Goal: Task Accomplishment & Management: Complete application form

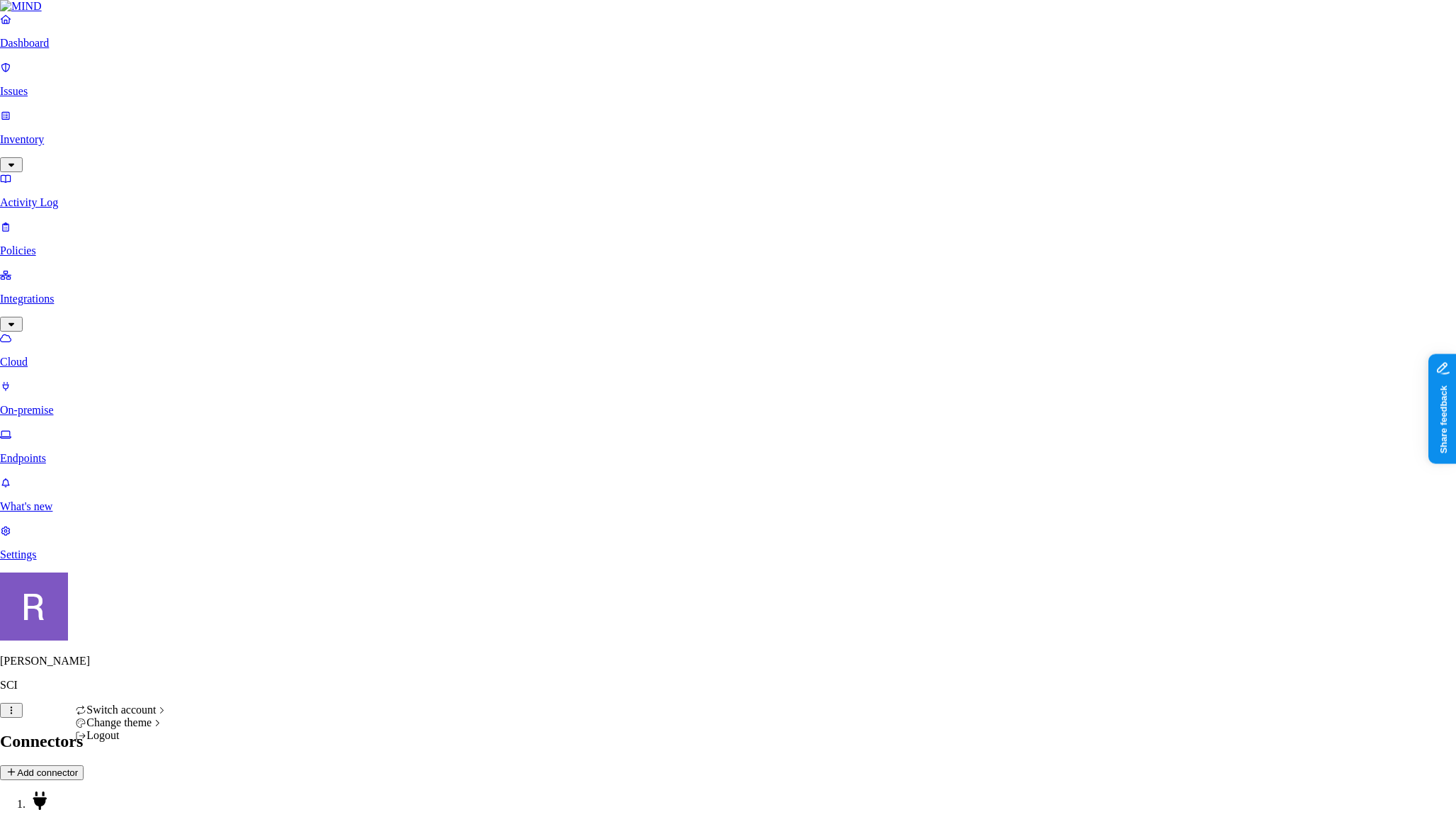
click at [131, 793] on html "Dashboard Issues Inventory Activity Log Policies Integrations Cloud On-premise …" at bounding box center [728, 447] width 1456 height 895
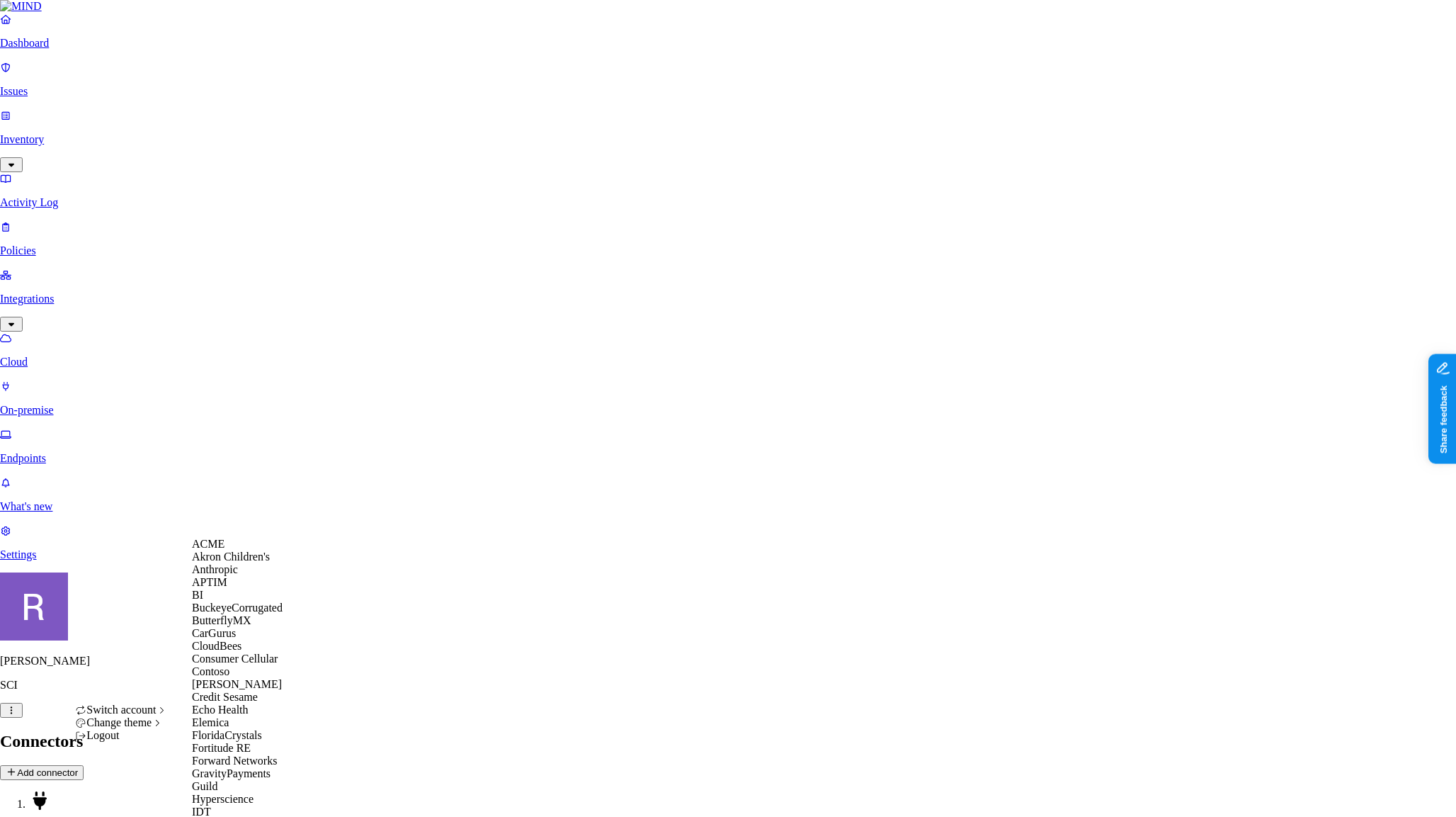
scroll to position [453, 0]
click at [234, 816] on div "Inotiv" at bounding box center [261, 824] width 137 height 12
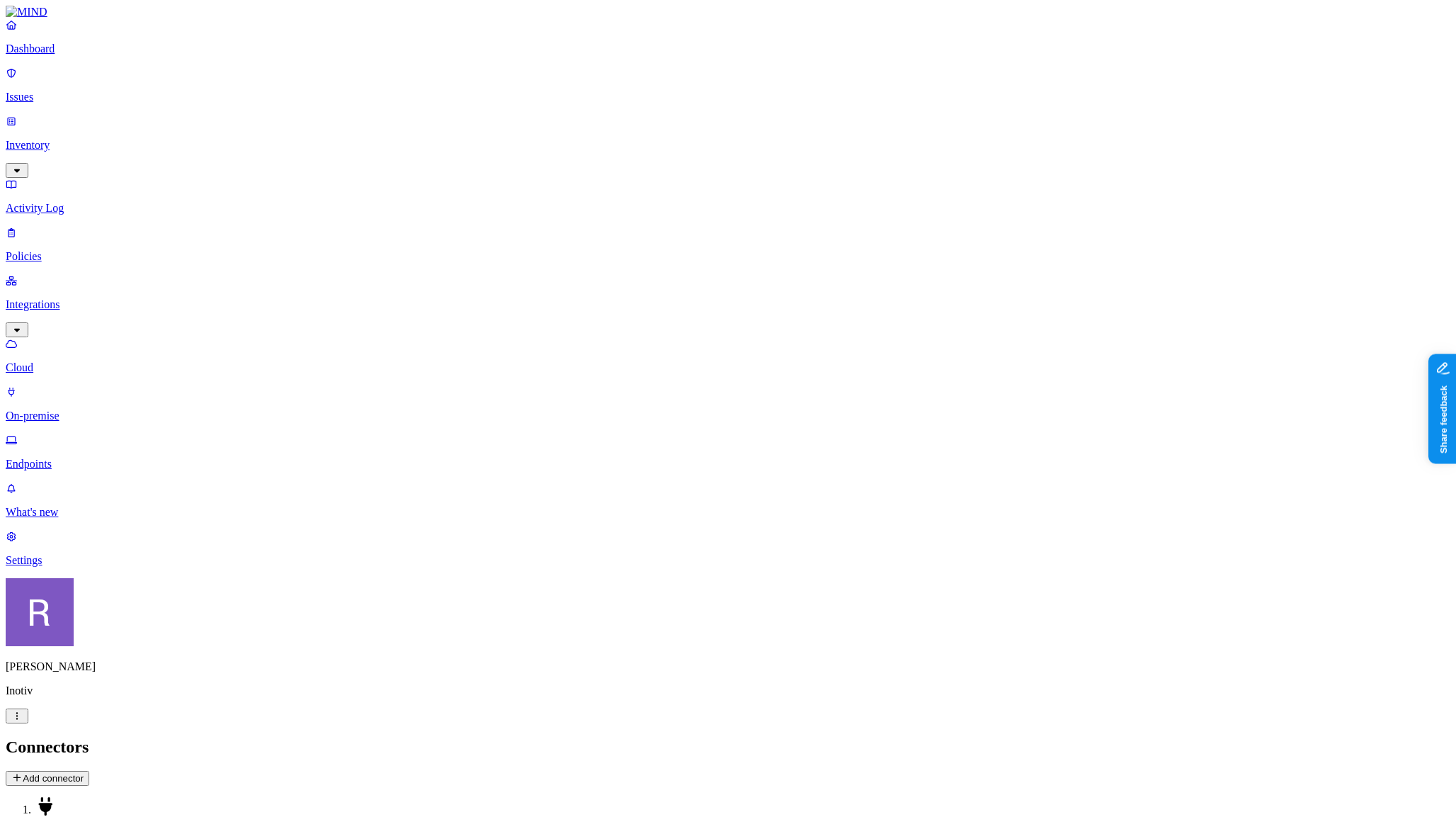
click at [77, 458] on p "Endpoints" at bounding box center [728, 464] width 1445 height 12
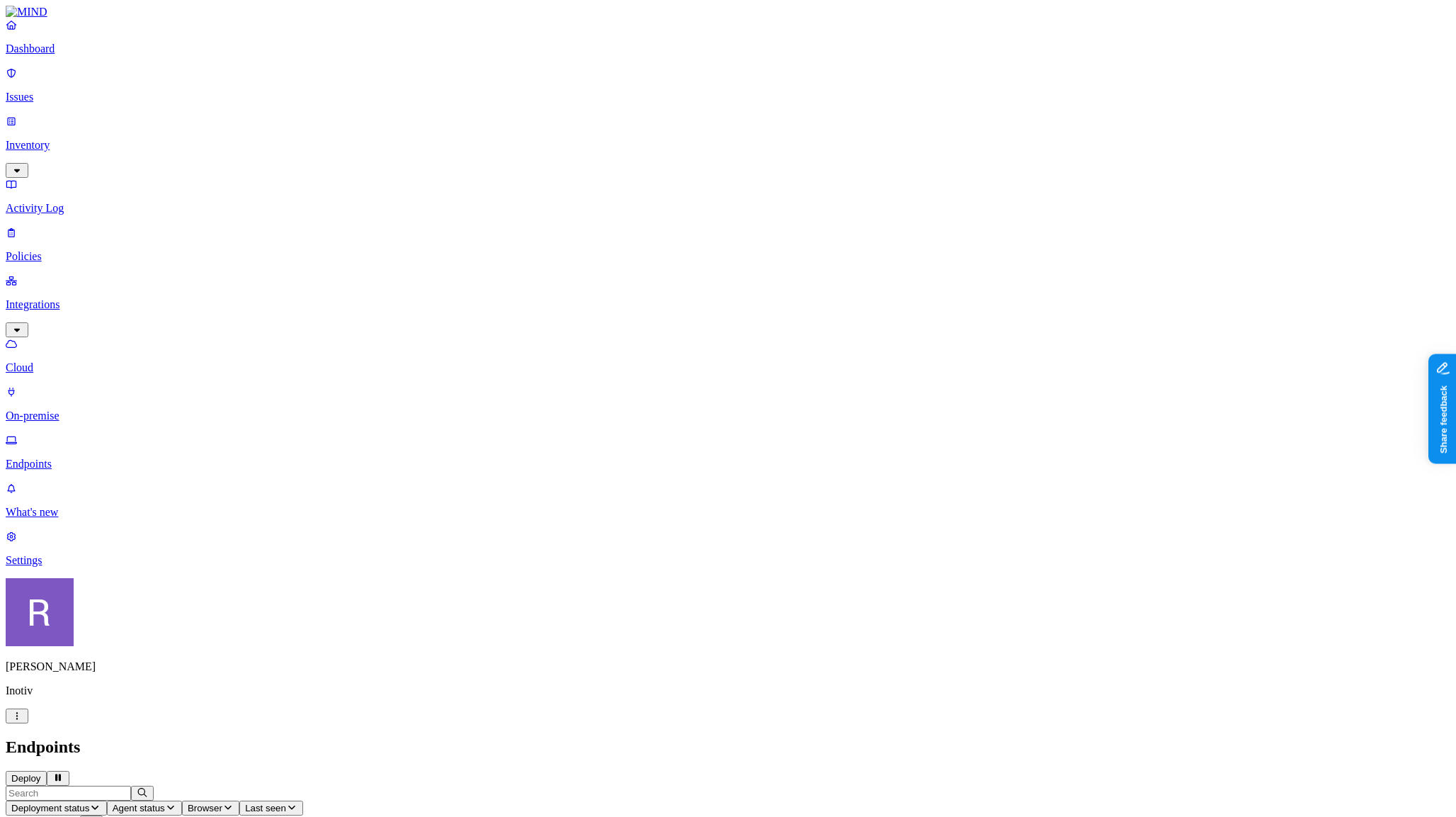
click at [64, 93] on p "Issues" at bounding box center [728, 97] width 1445 height 12
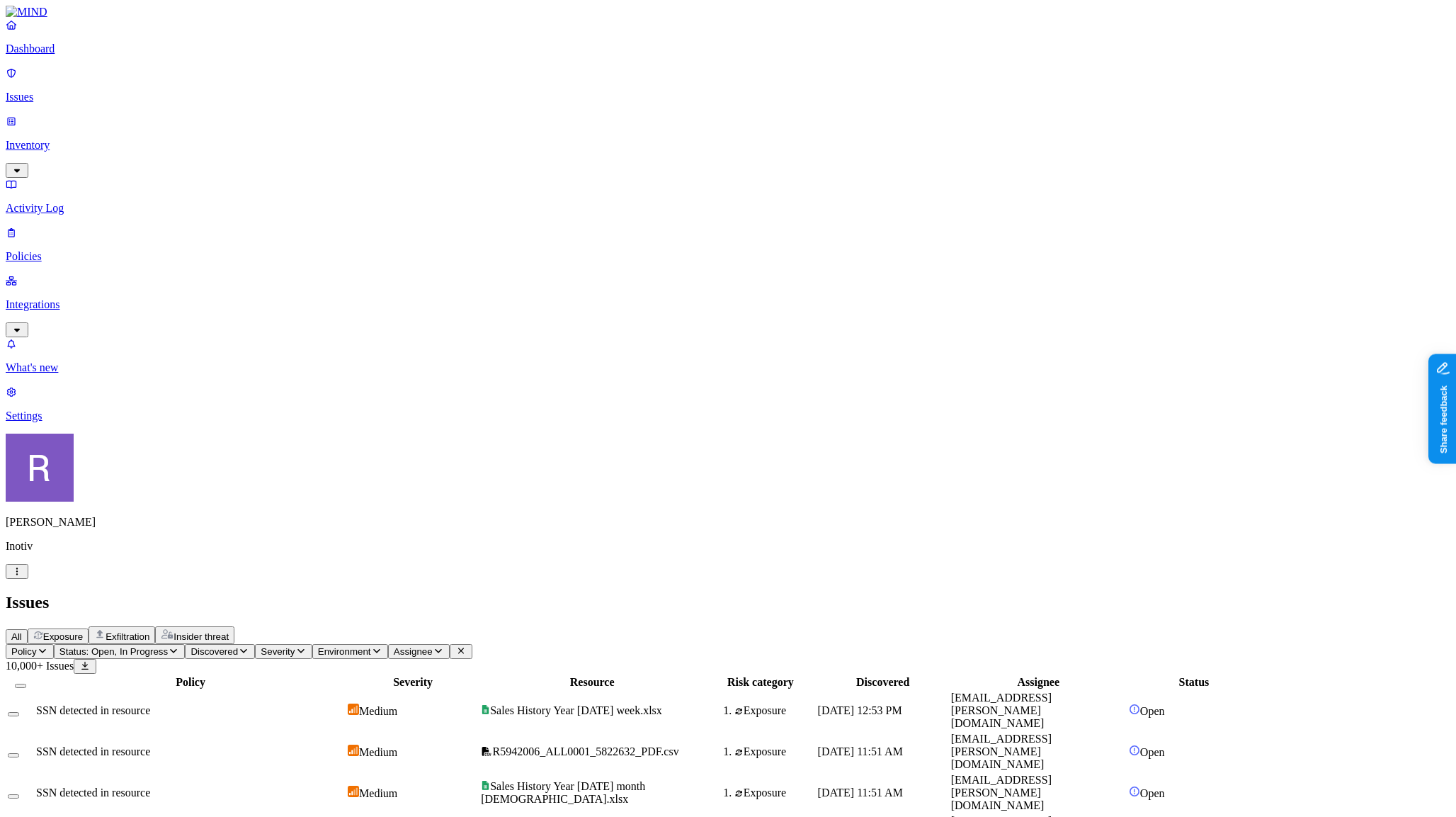
click at [371, 646] on span "Environment" at bounding box center [345, 651] width 53 height 11
click at [515, 157] on icon at bounding box center [521, 152] width 12 height 9
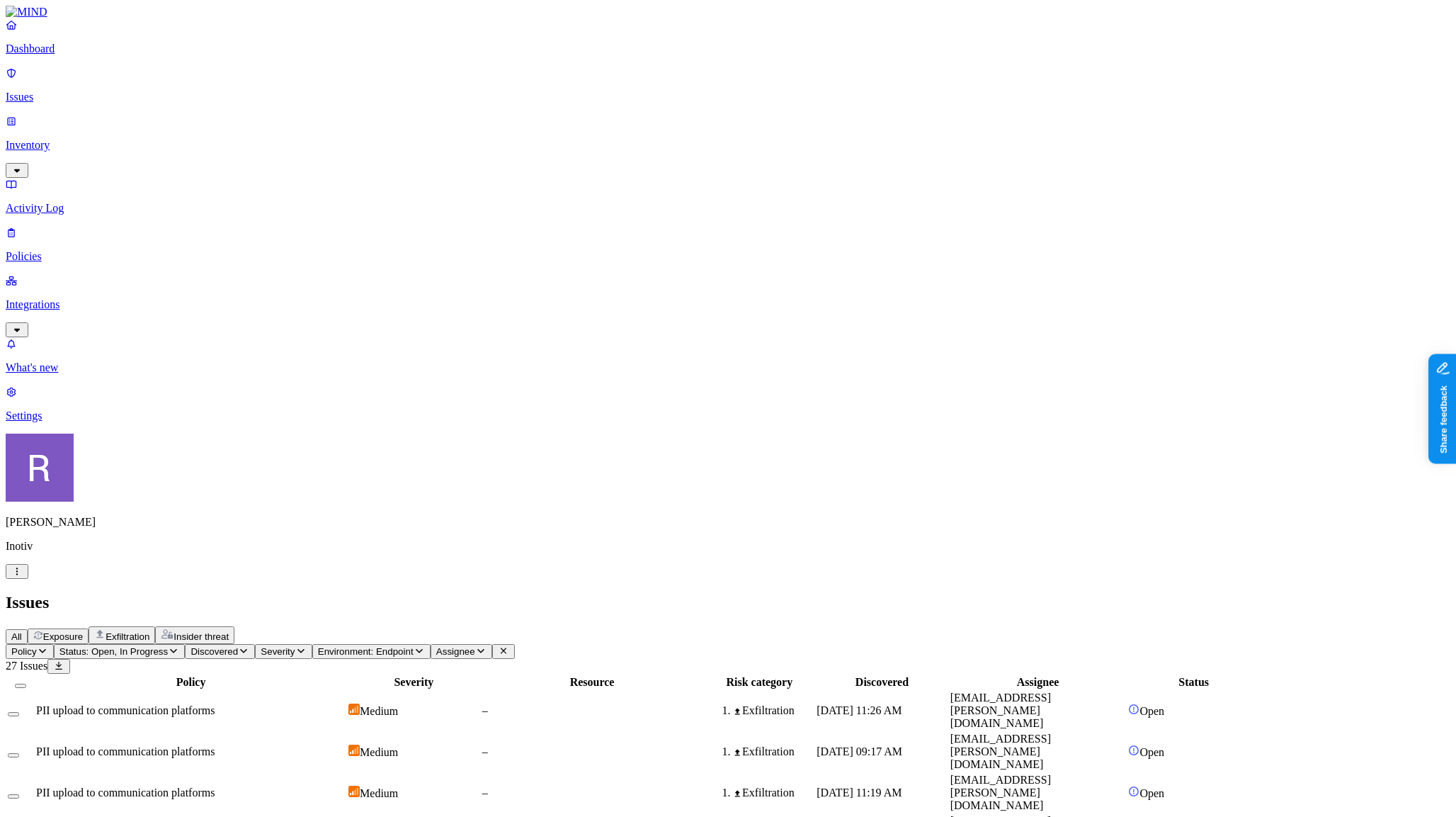
click at [64, 226] on link "Policies" at bounding box center [728, 244] width 1445 height 37
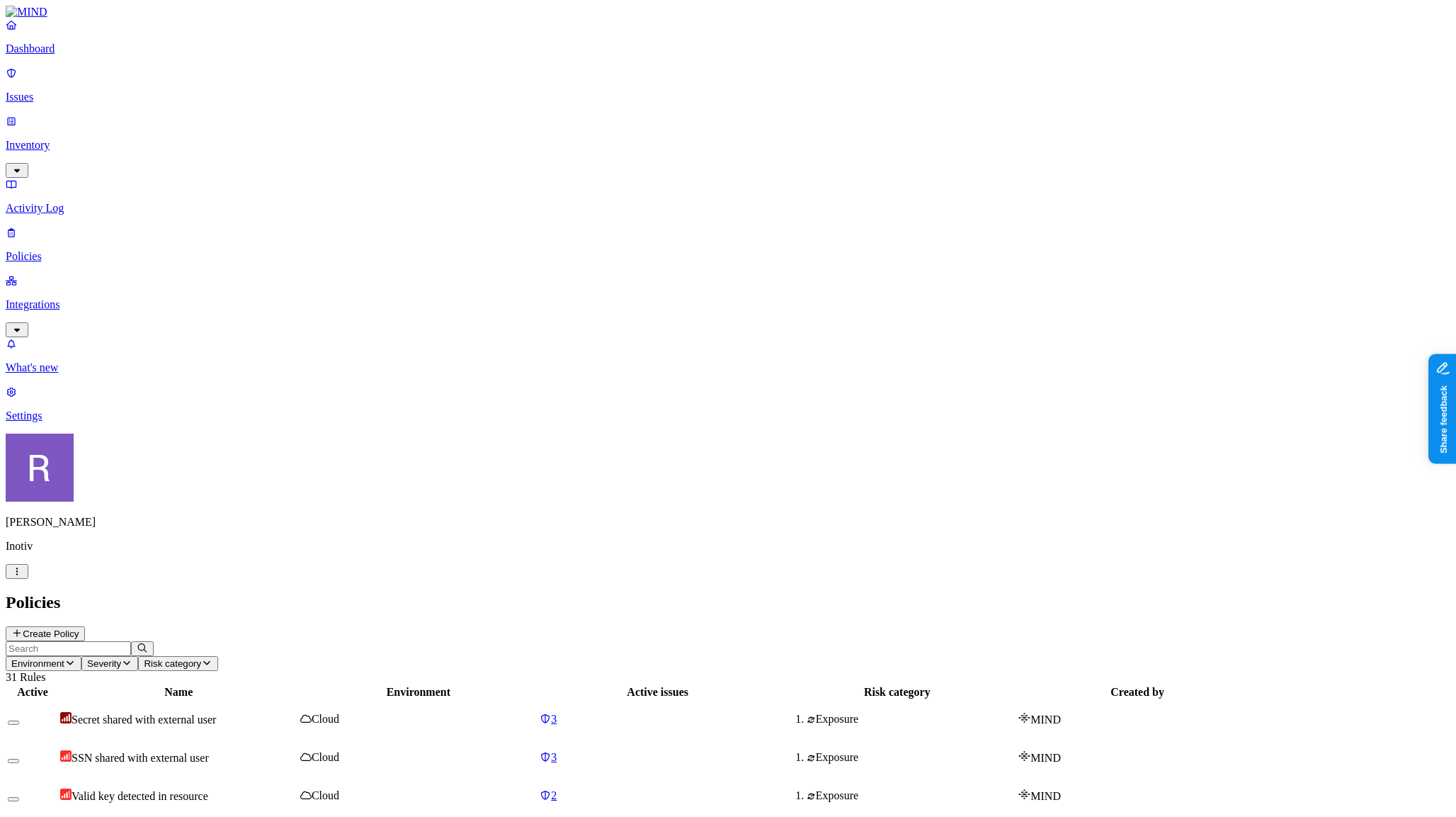
click at [776, 713] on link "3" at bounding box center [657, 719] width 236 height 12
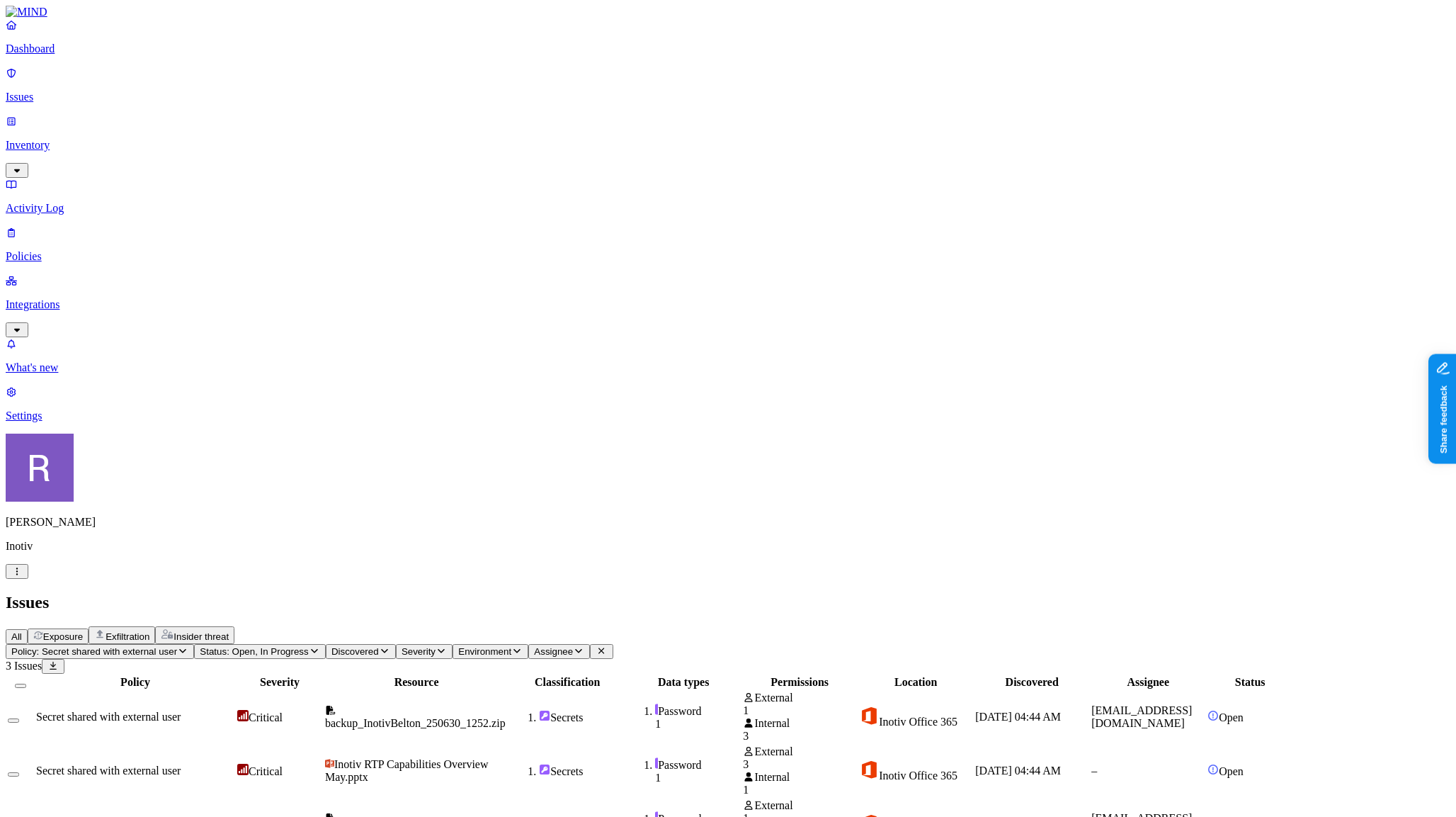
click at [67, 250] on p "Policies" at bounding box center [728, 256] width 1445 height 12
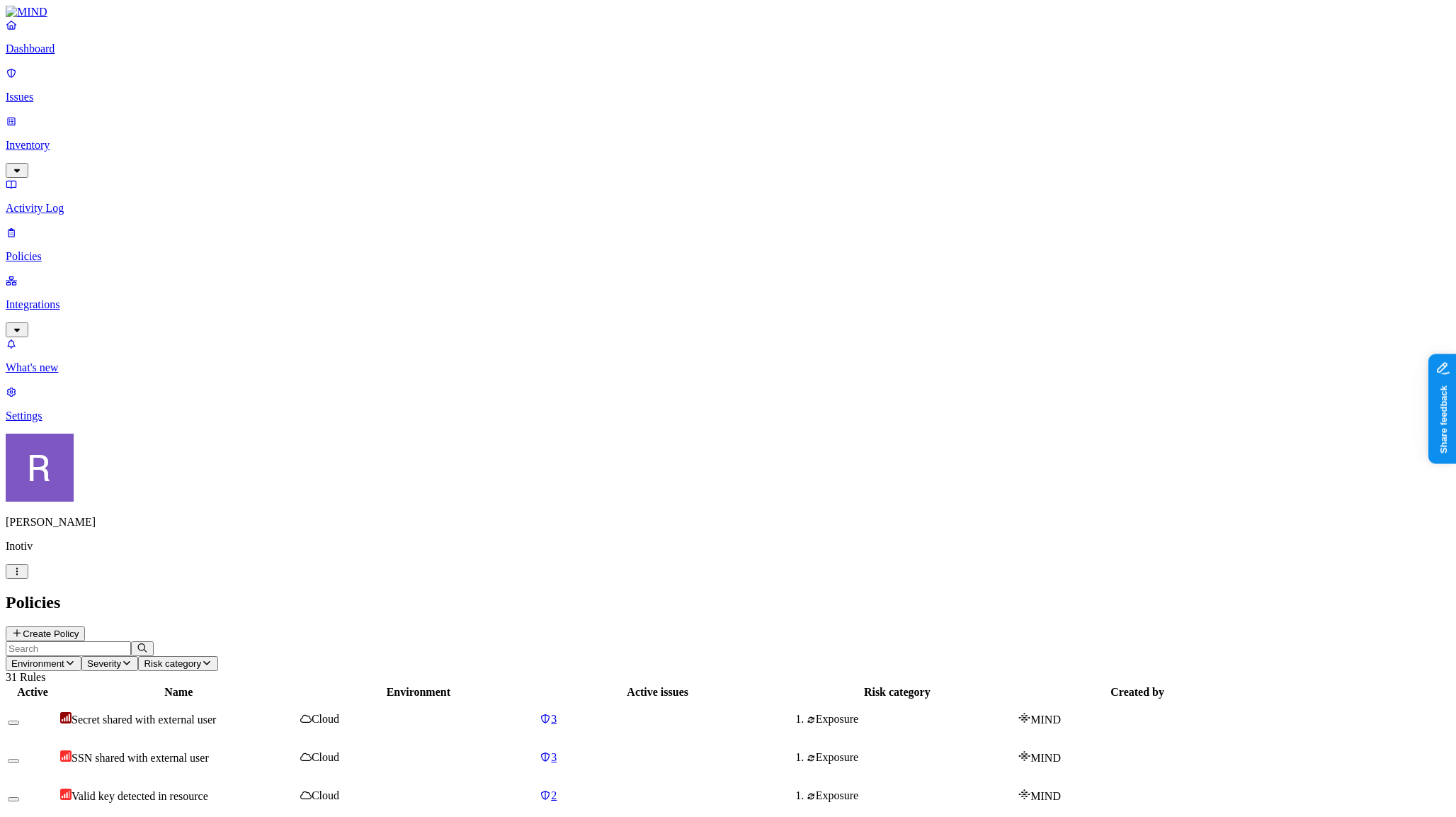
scroll to position [171, 0]
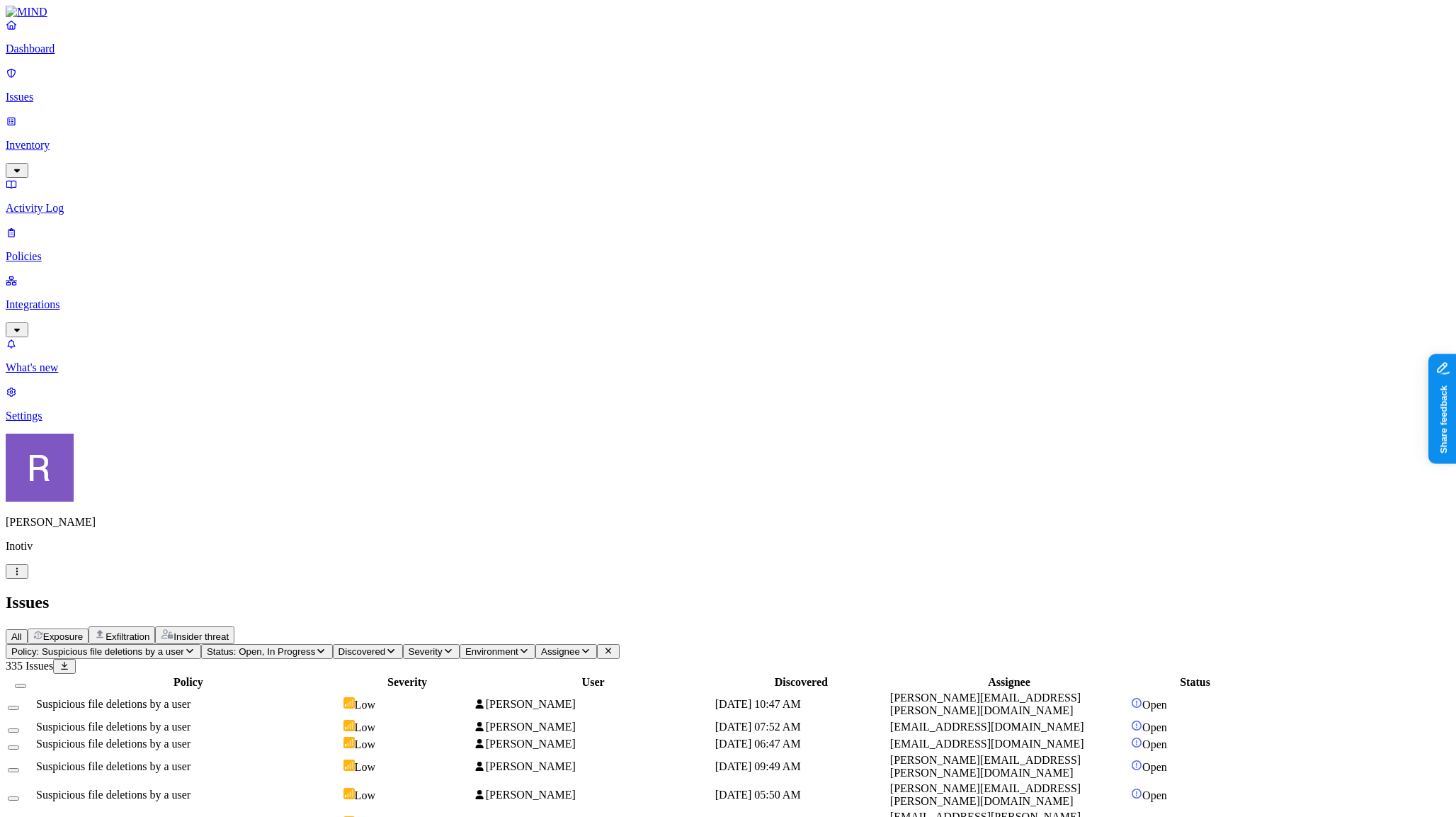
scroll to position [416, 0]
click at [59, 298] on p "Integrations" at bounding box center [728, 304] width 1445 height 12
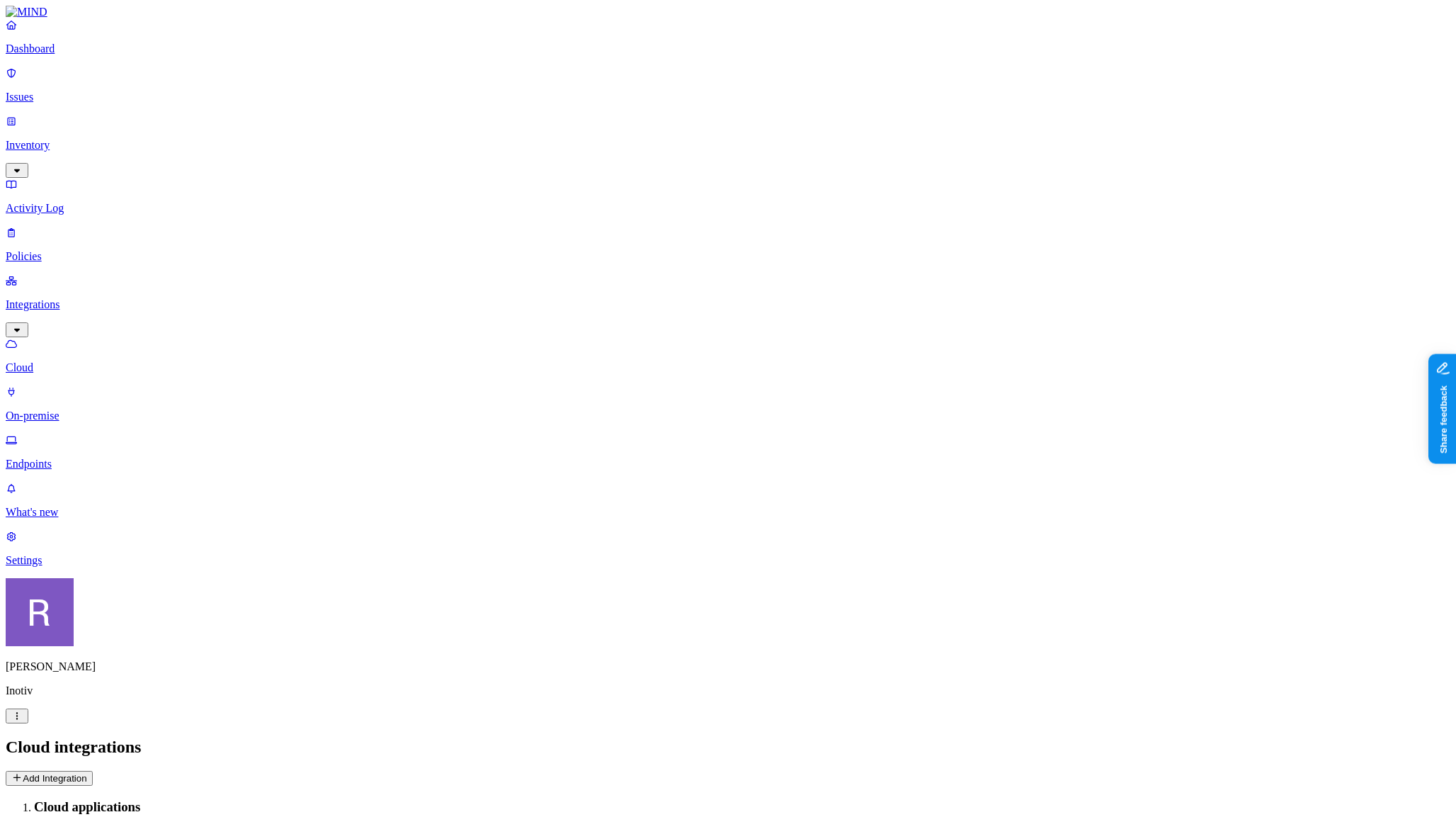
click at [73, 458] on p "Endpoints" at bounding box center [728, 464] width 1445 height 12
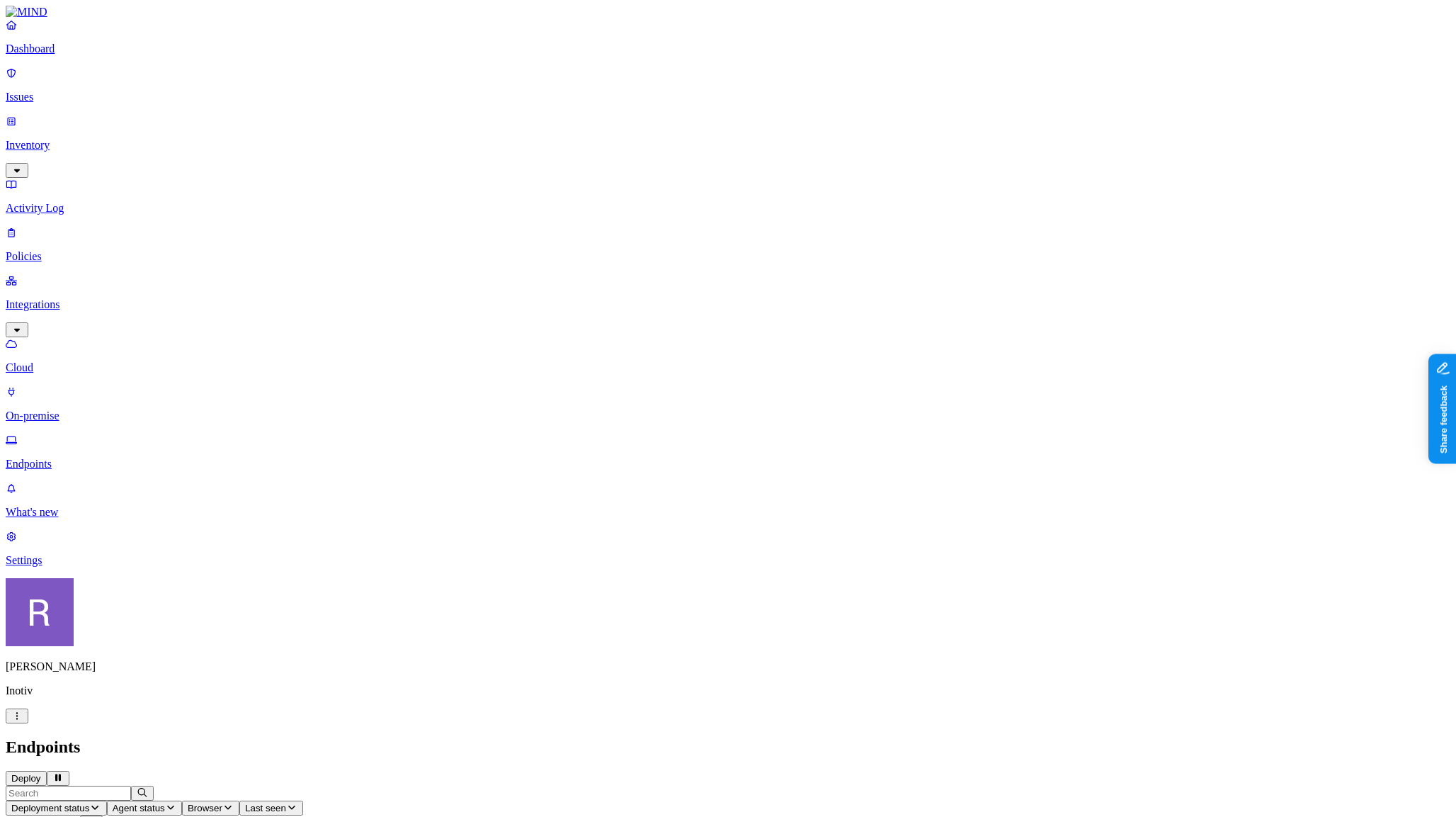
click at [176, 803] on icon "button" at bounding box center [171, 807] width 12 height 9
click at [415, 160] on div "Paused" at bounding box center [415, 172] width 0 height 26
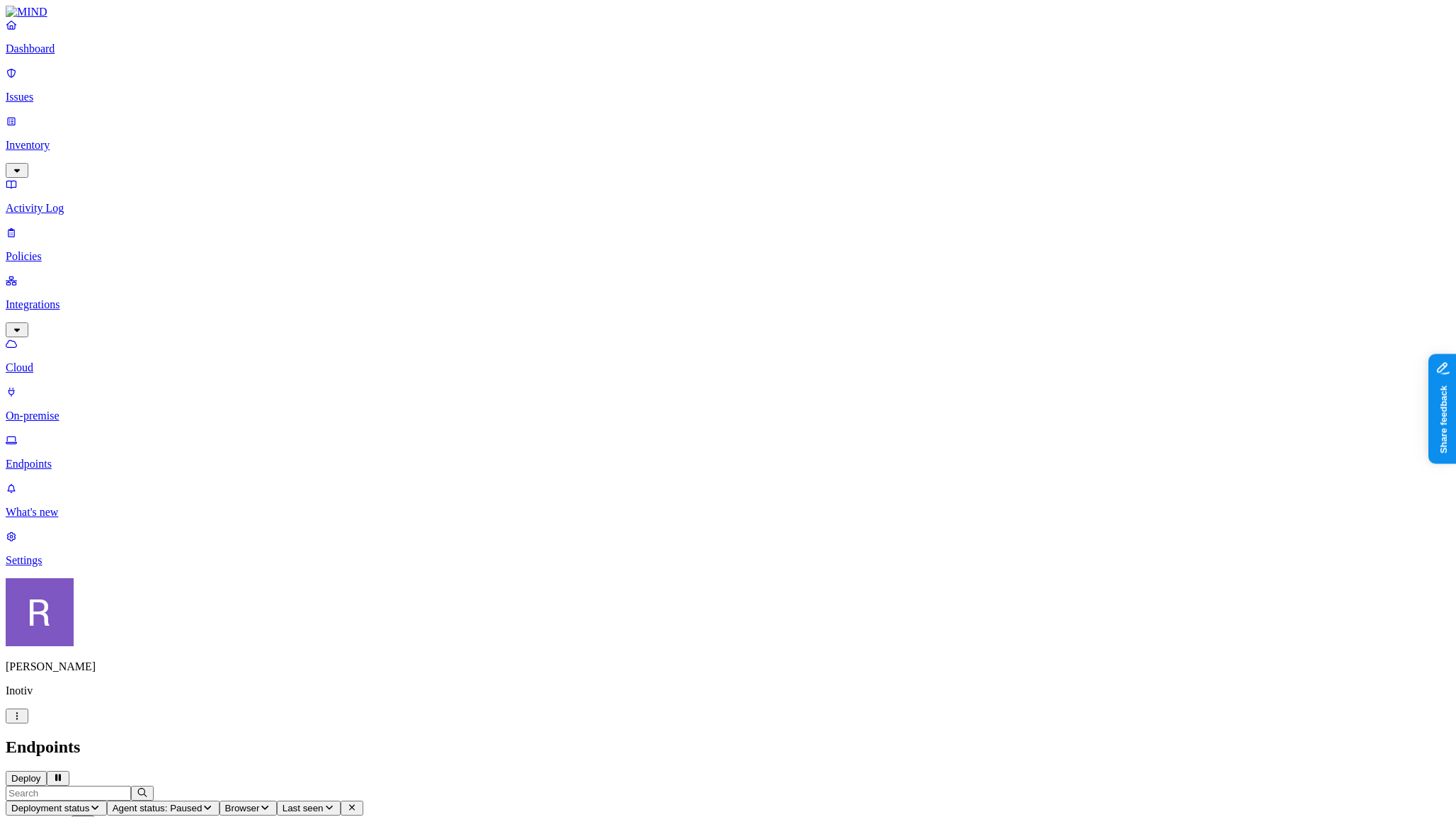
click at [213, 803] on icon "button" at bounding box center [207, 807] width 12 height 9
click at [415, 72] on div "Online" at bounding box center [415, 90] width 0 height 38
click at [415, 150] on div "Paused" at bounding box center [415, 170] width 0 height 40
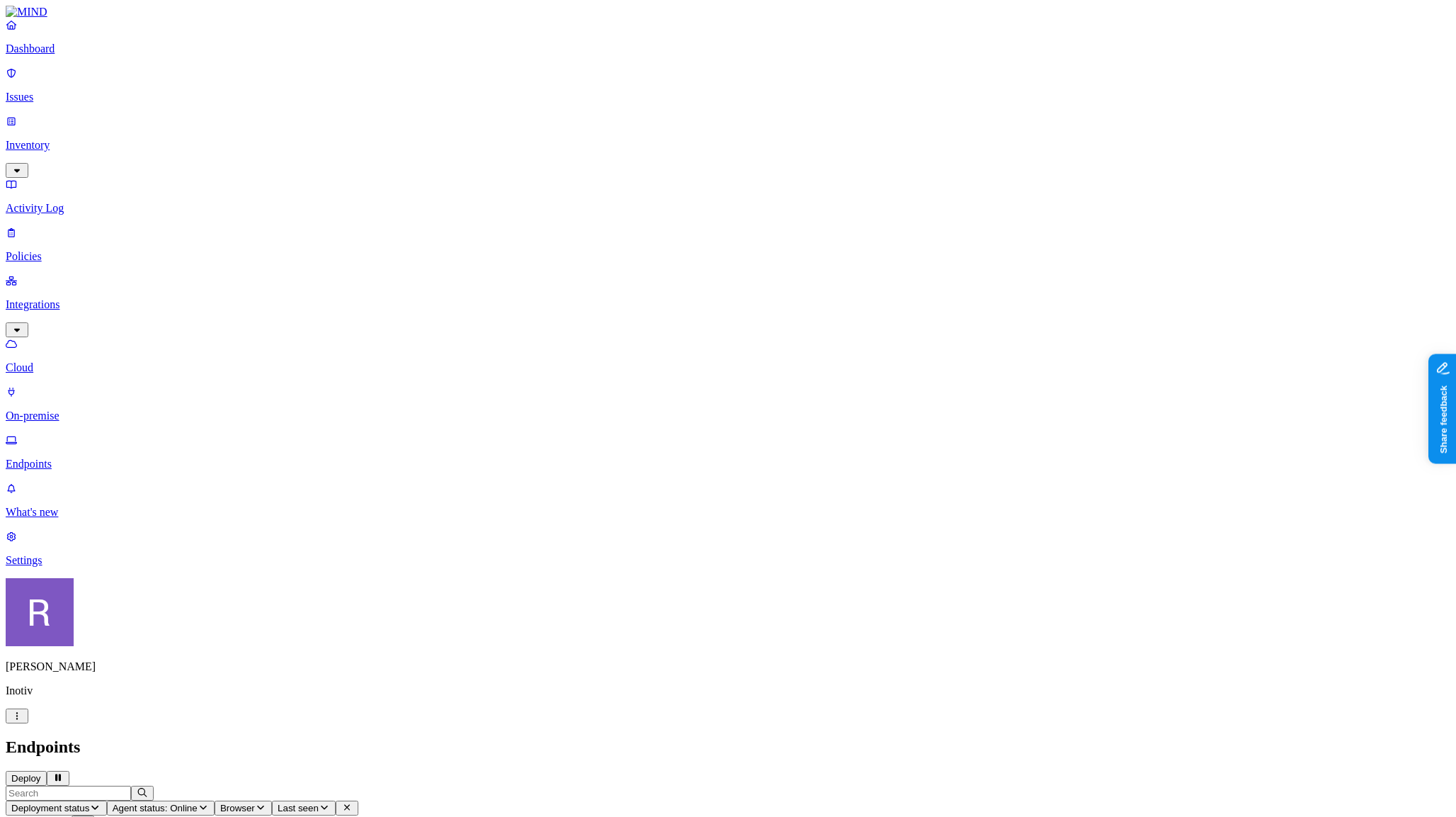
drag, startPoint x: 1157, startPoint y: 52, endPoint x: 1094, endPoint y: 57, distance: 63.2
copy h3 "us440lt0001"
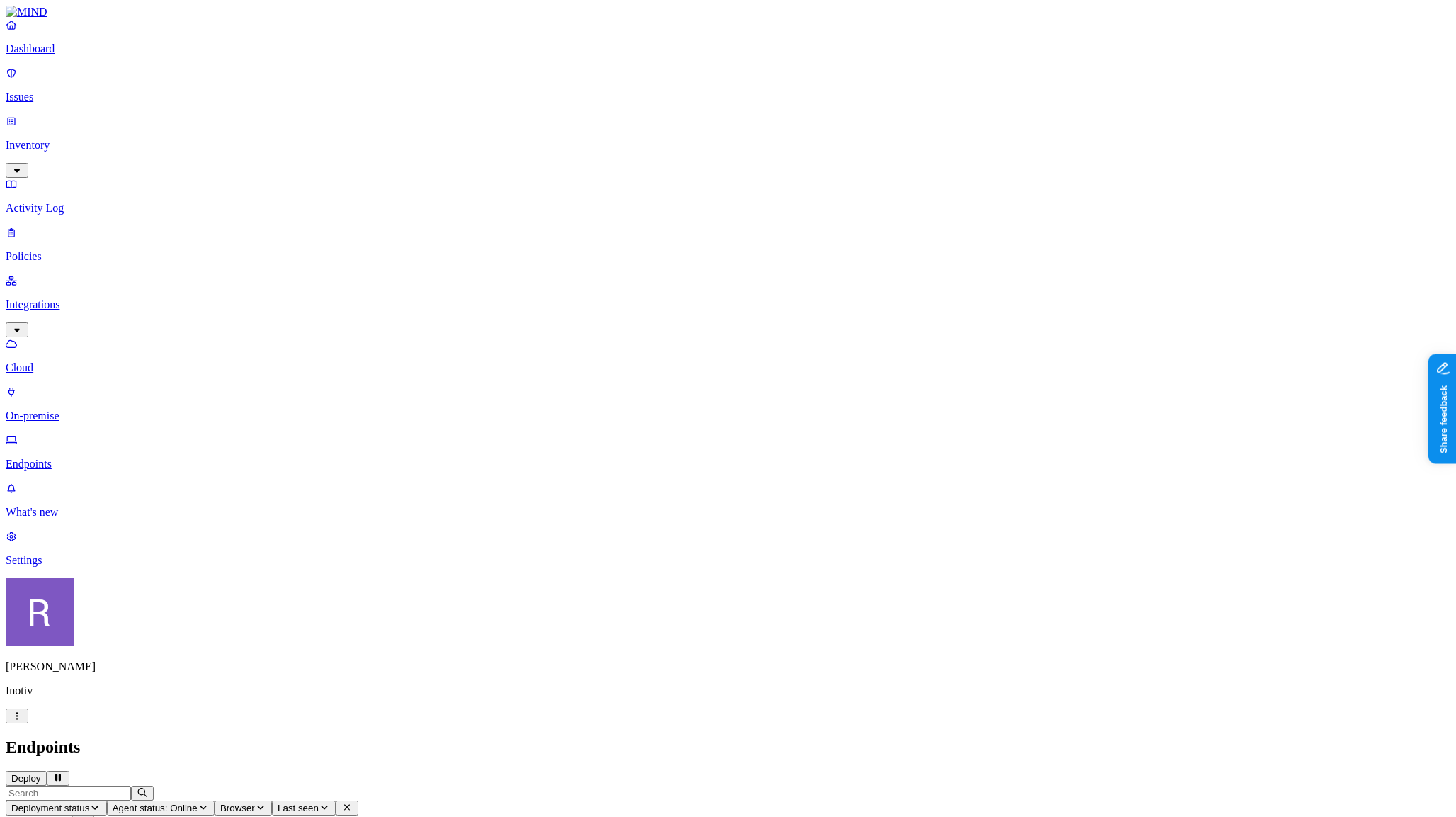
click at [209, 803] on icon "button" at bounding box center [203, 807] width 12 height 9
click at [415, 73] on button "button" at bounding box center [420, 78] width 12 height 15
click at [496, 738] on h2 "Endpoints" at bounding box center [728, 747] width 1445 height 19
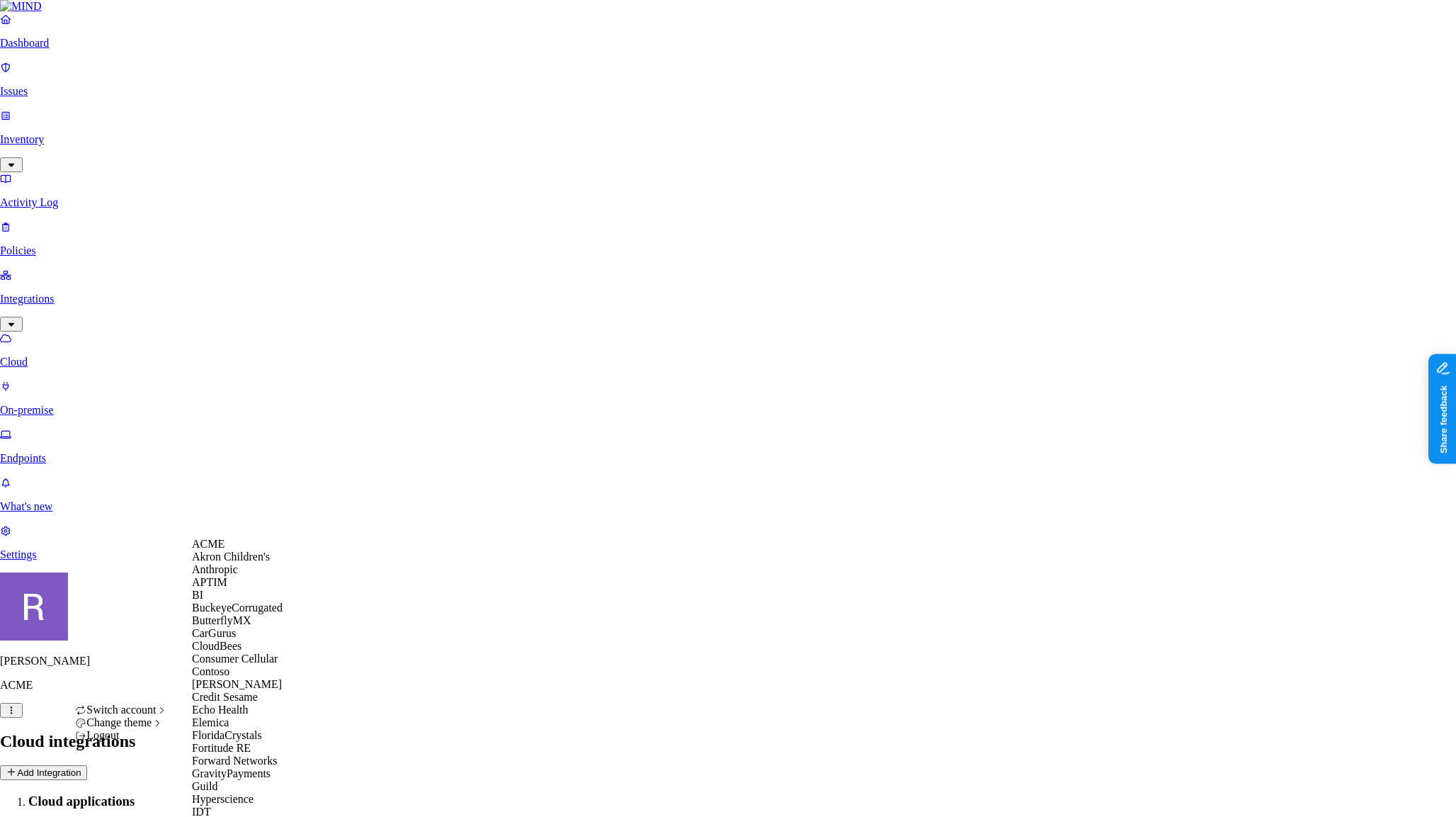
click at [231, 550] on div "ACME" at bounding box center [261, 544] width 137 height 12
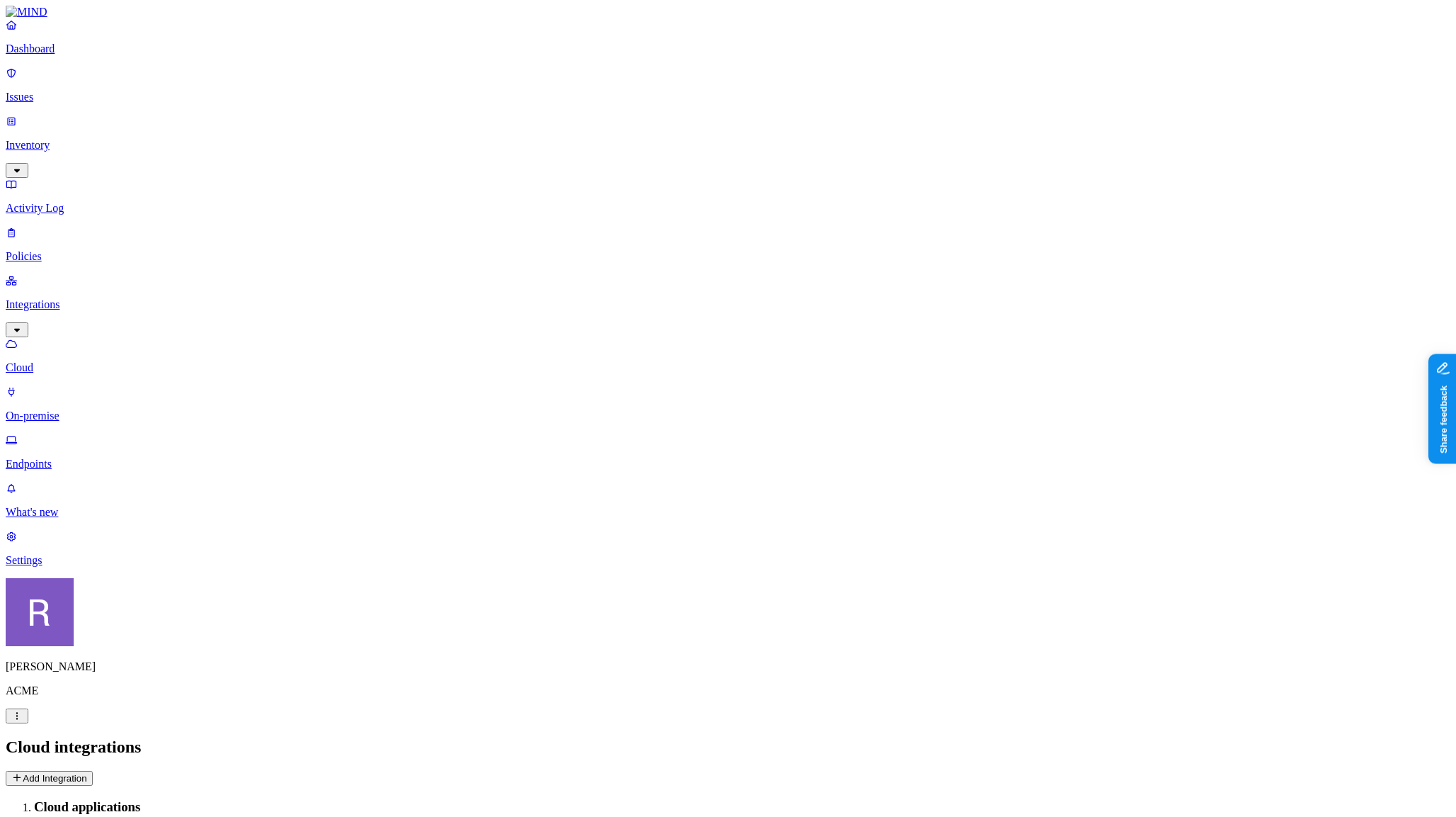
click at [87, 55] on link "Dashboard" at bounding box center [728, 37] width 1445 height 37
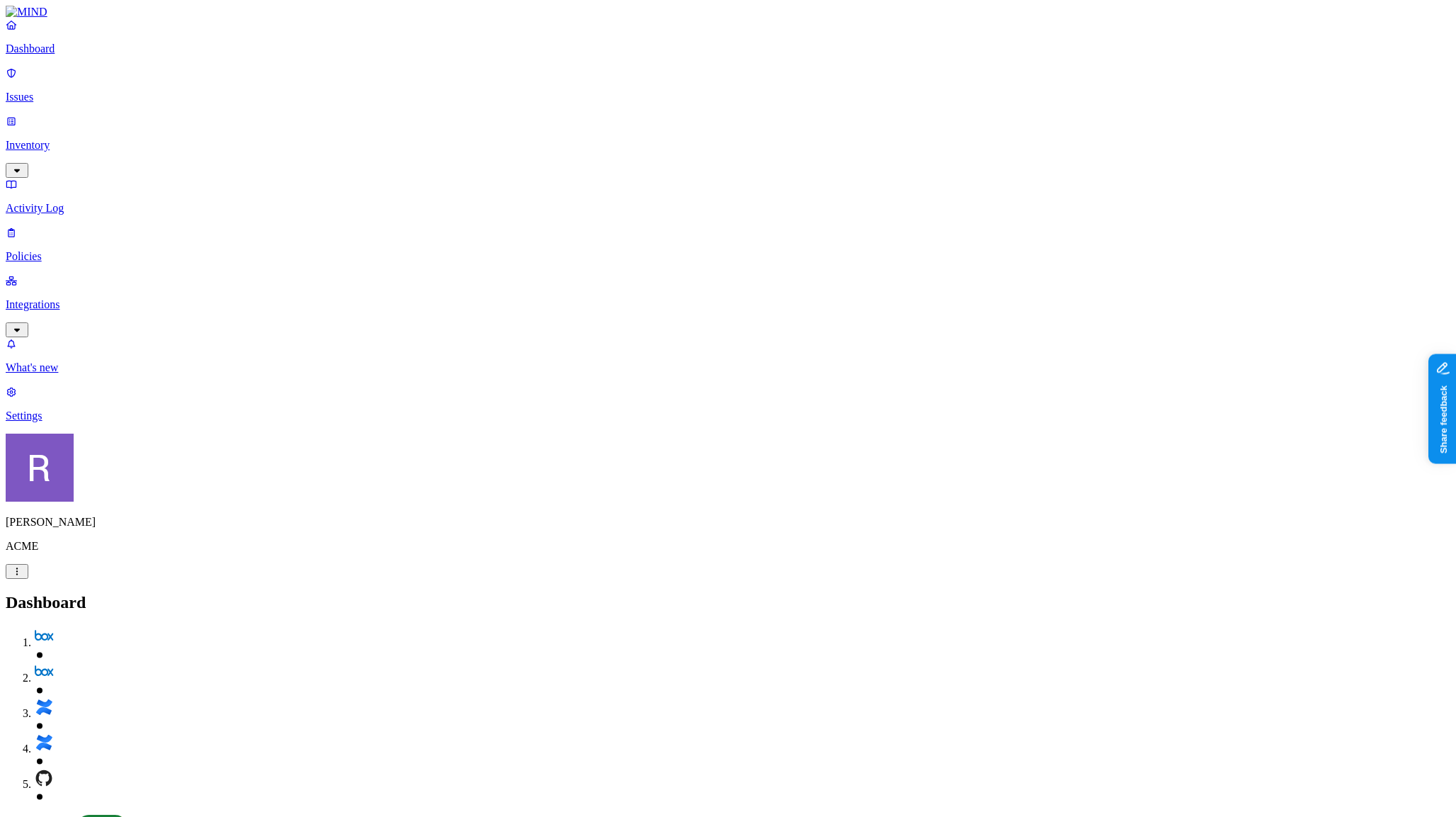
click at [86, 205] on nav "Dashboard Issues Inventory Activity Log Policies Integrations What's new 1 Sett…" at bounding box center [728, 220] width 1445 height 404
click at [63, 298] on p "Integrations" at bounding box center [728, 304] width 1445 height 12
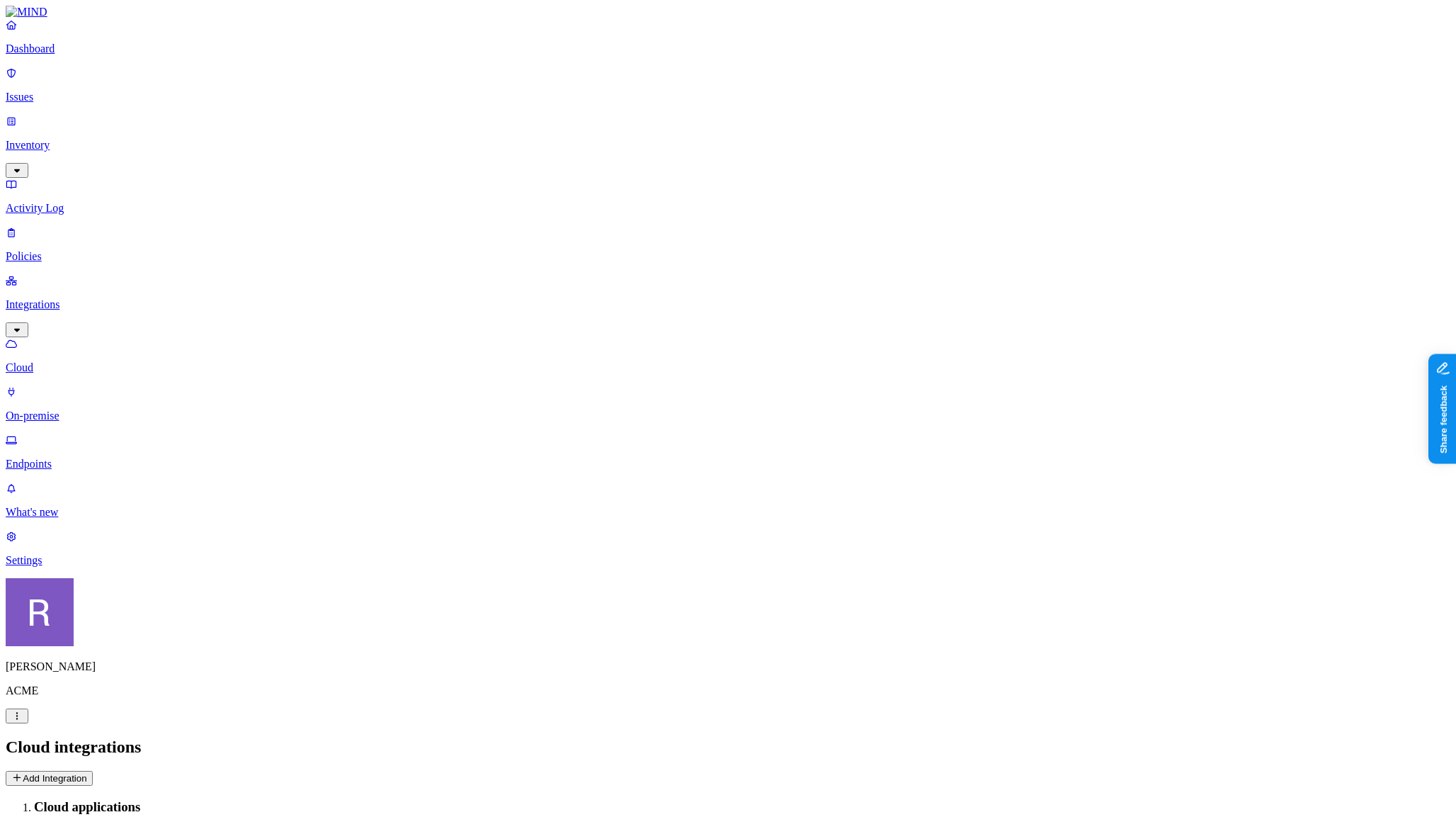
click at [80, 55] on p "Dashboard" at bounding box center [728, 48] width 1445 height 12
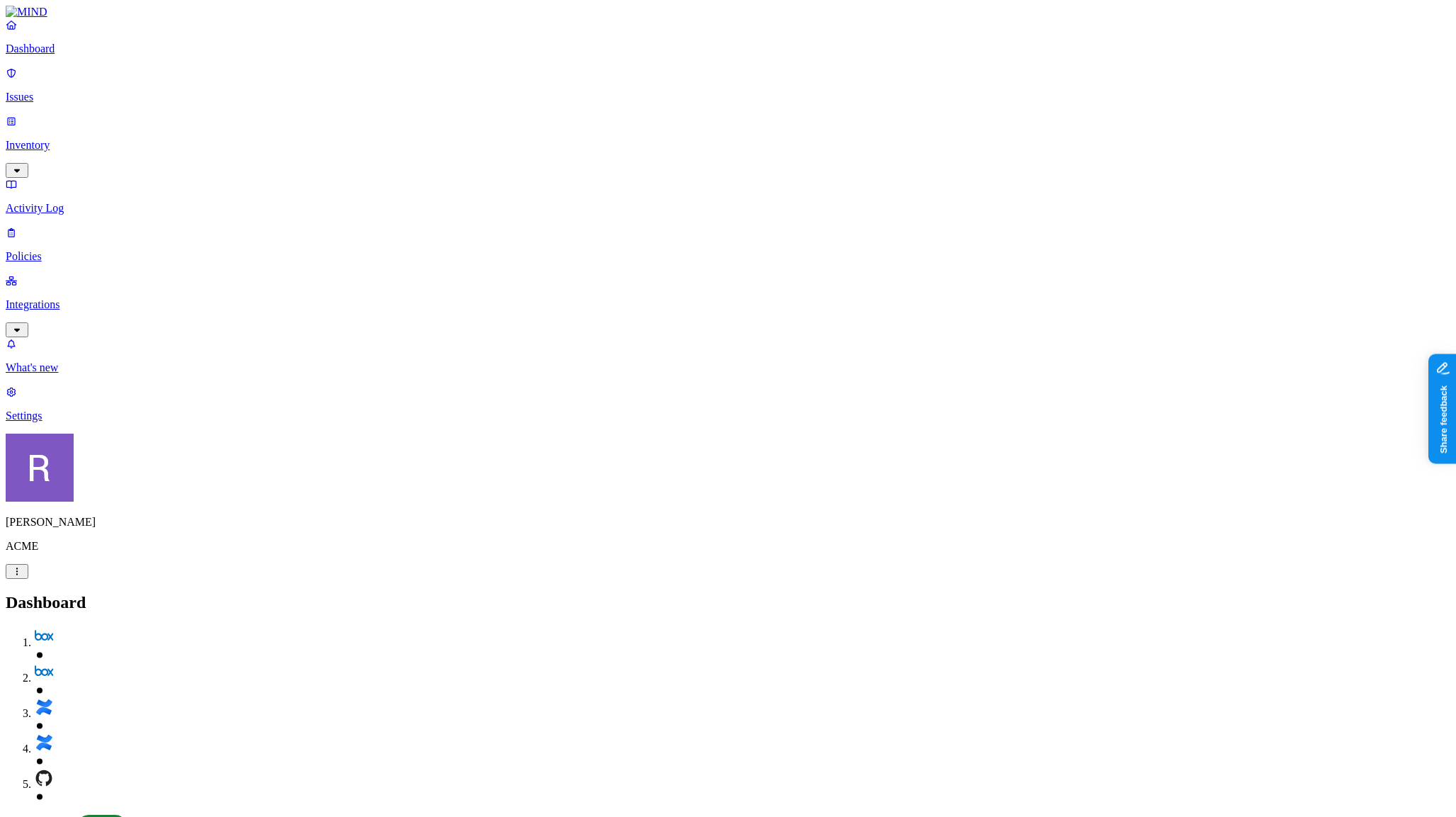
click at [54, 298] on p "Integrations" at bounding box center [728, 304] width 1445 height 12
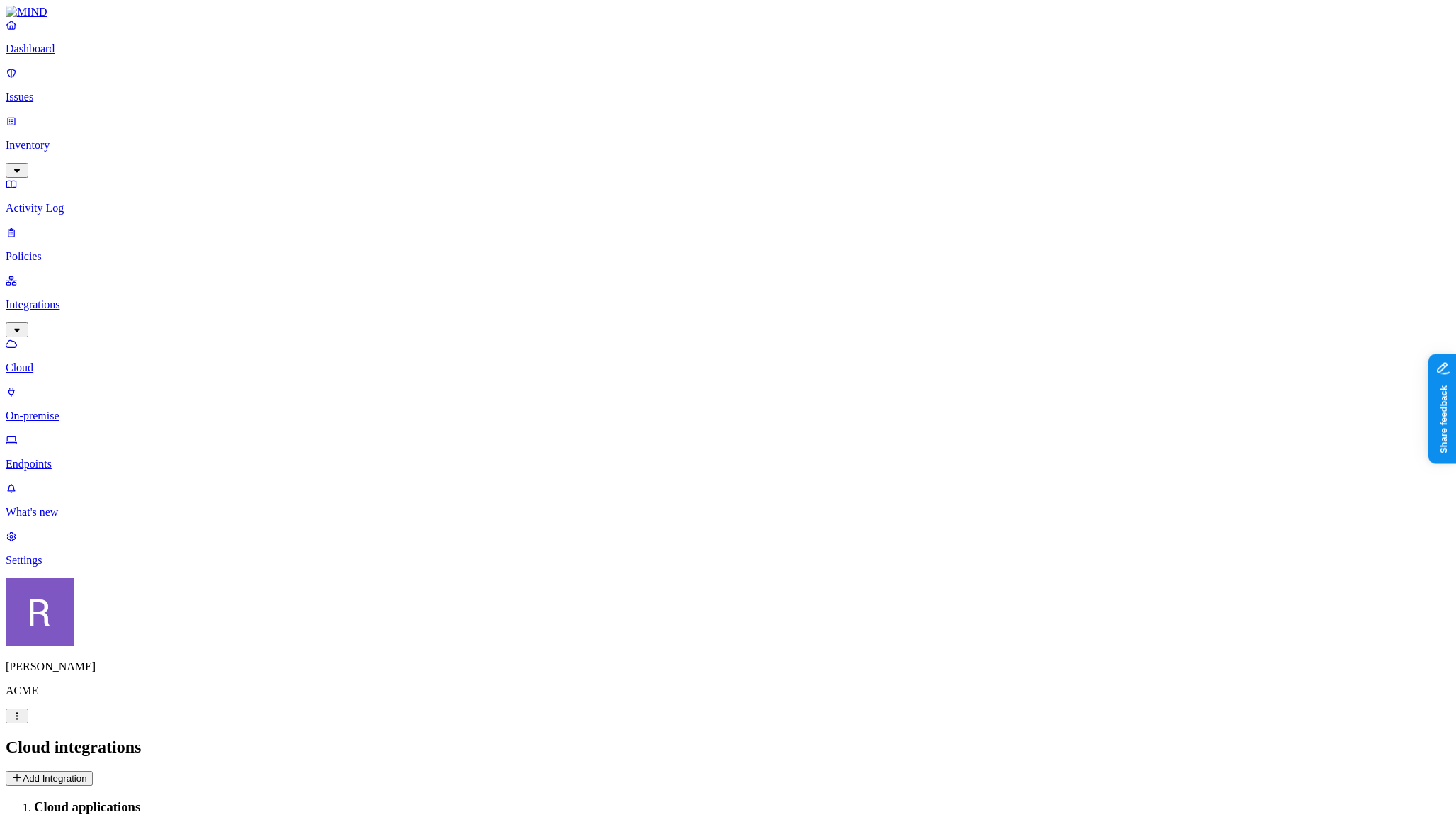
click at [69, 139] on p "Inventory" at bounding box center [728, 145] width 1445 height 12
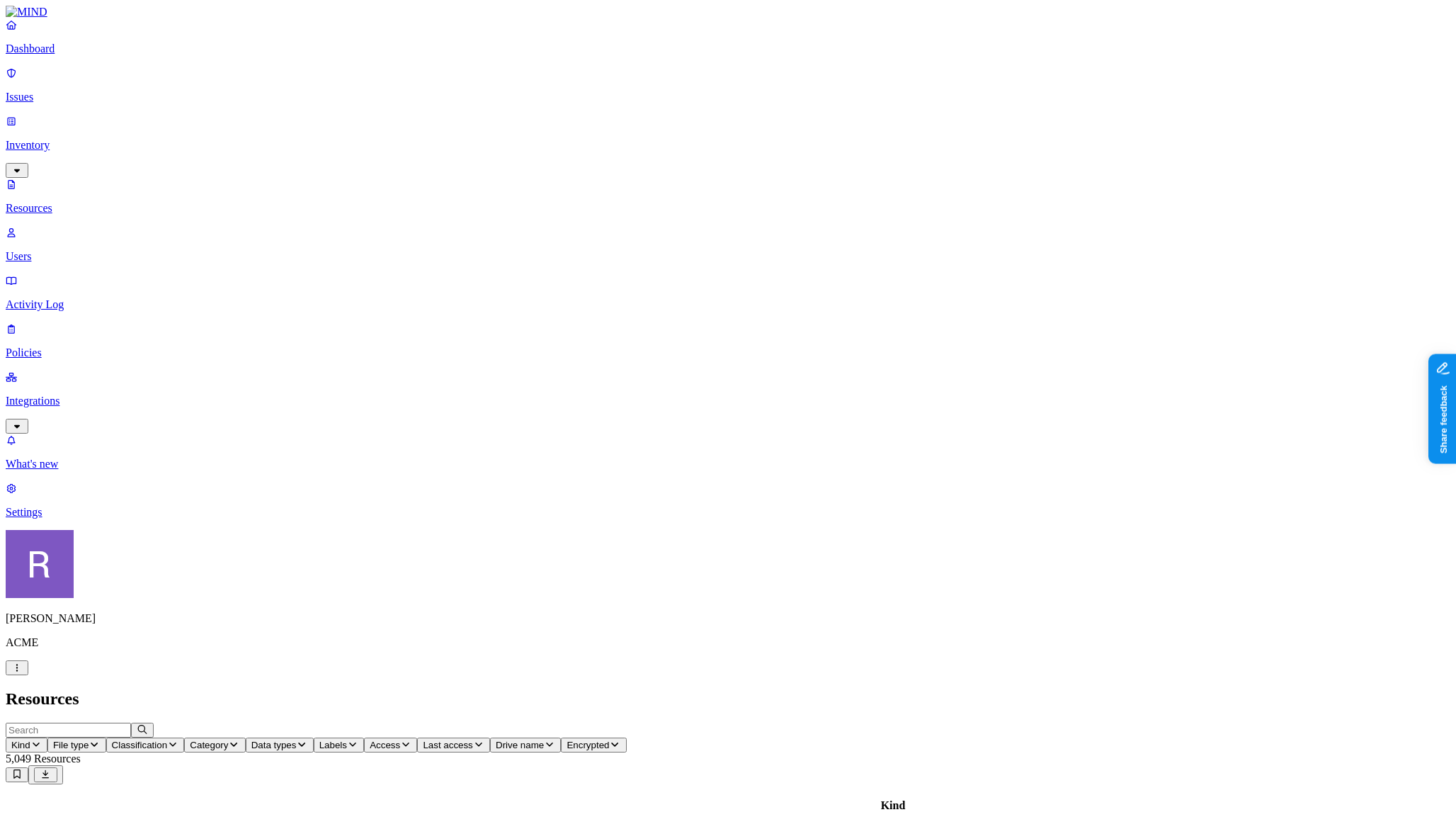
click at [347, 740] on span "Labels" at bounding box center [333, 745] width 27 height 11
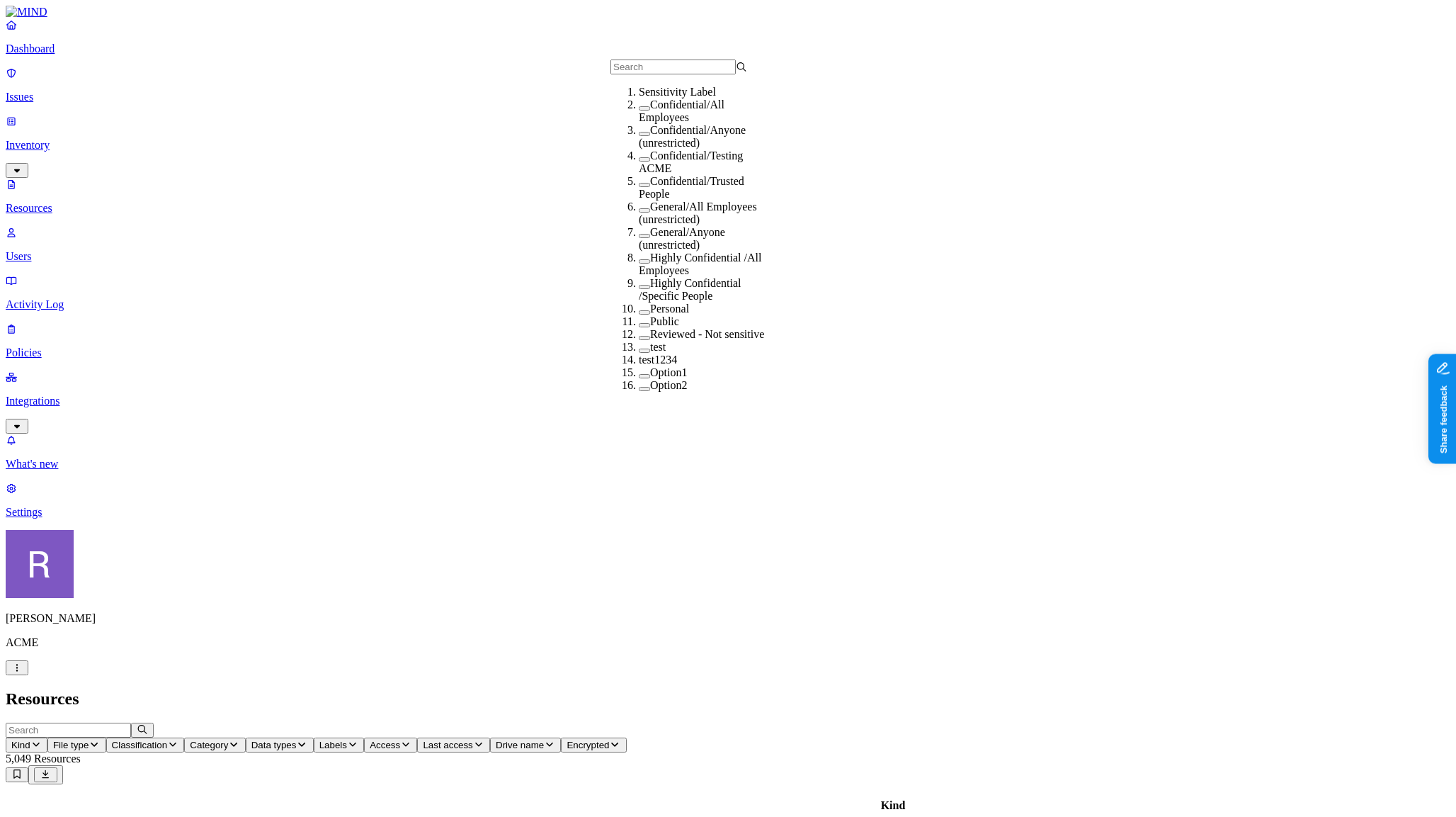
click at [594, 690] on h2 "Resources" at bounding box center [728, 699] width 1445 height 19
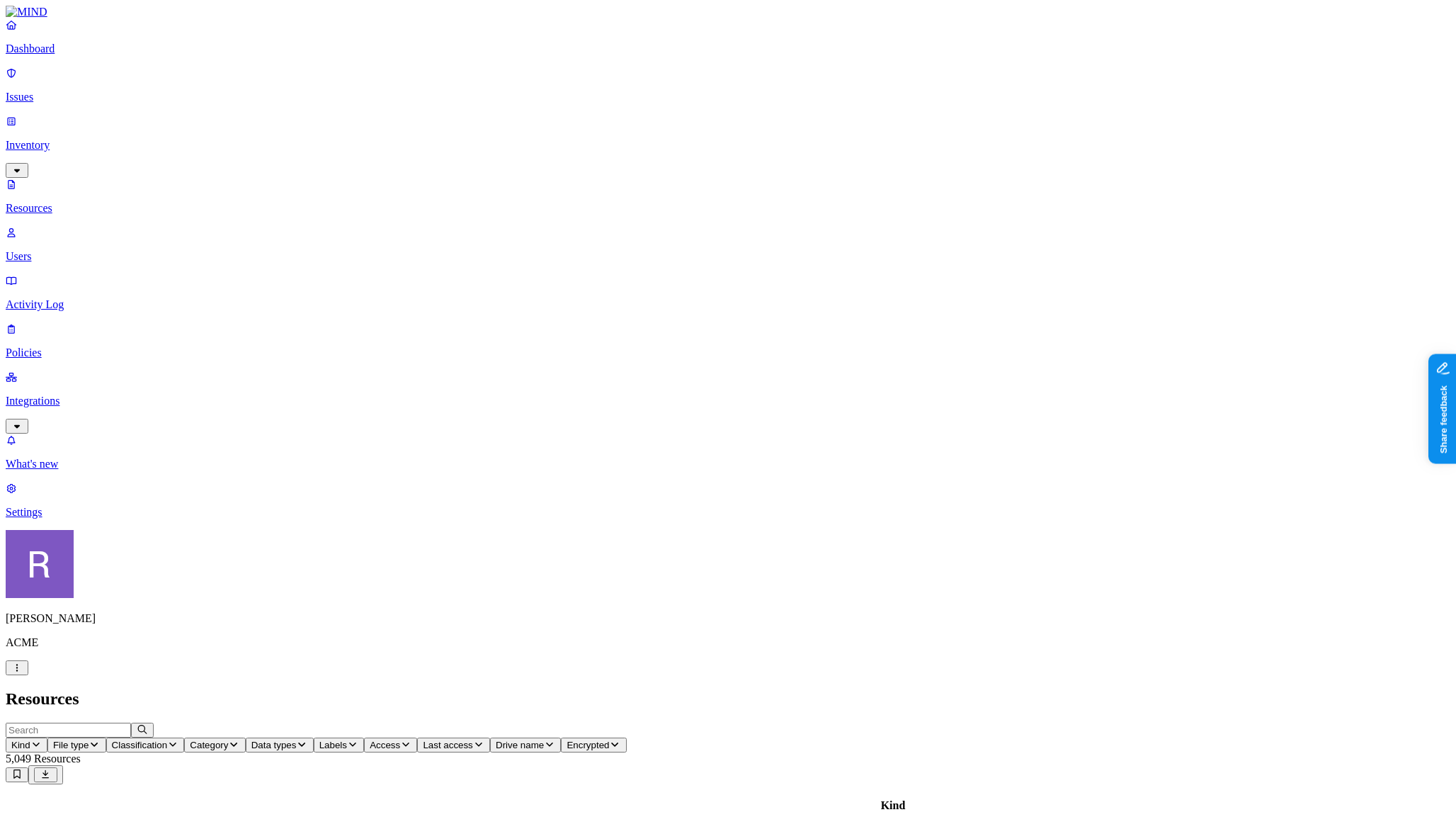
click at [52, 346] on p "Policies" at bounding box center [728, 352] width 1445 height 12
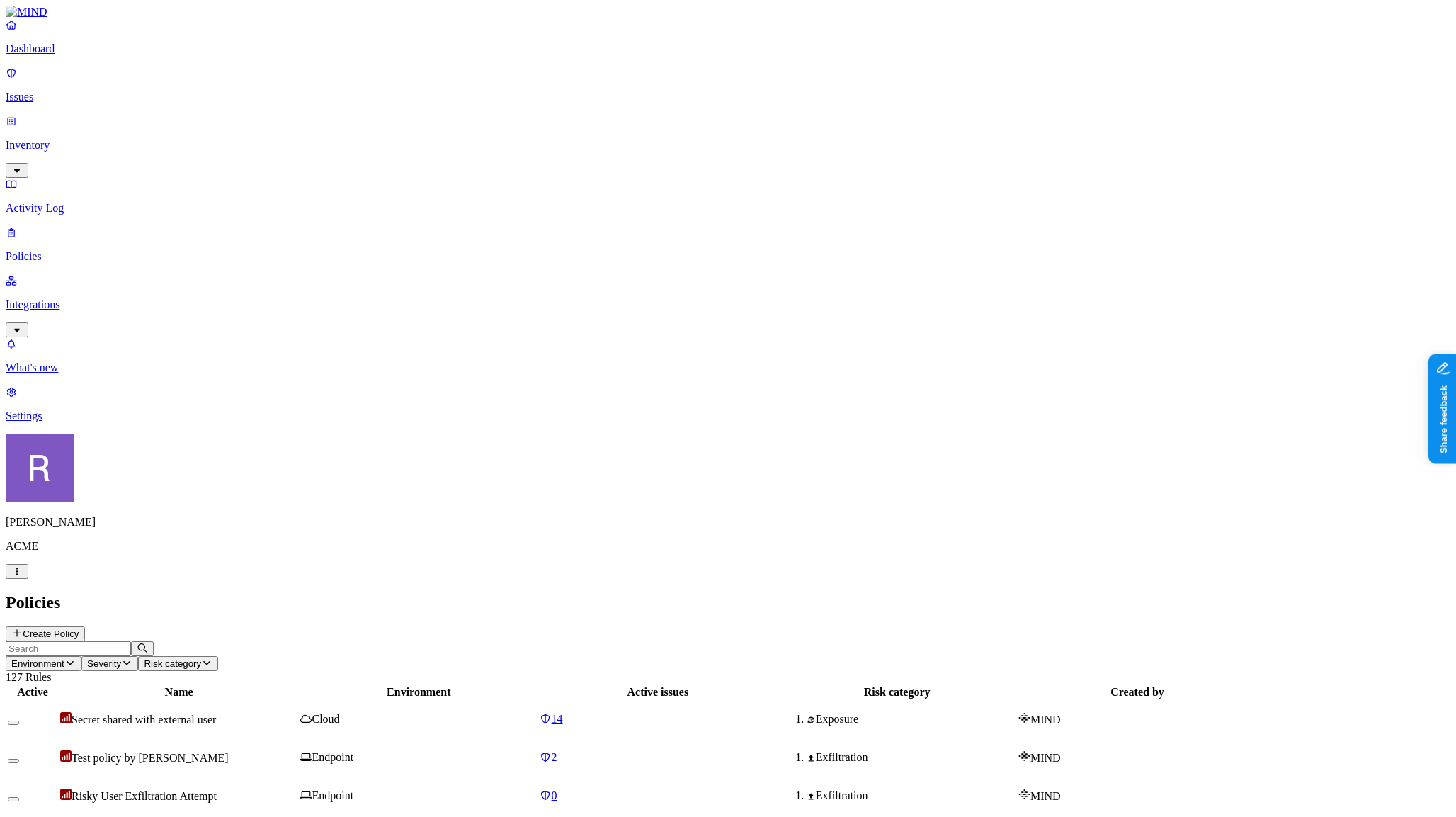
click at [85, 626] on button "Create Policy" at bounding box center [45, 634] width 79 height 15
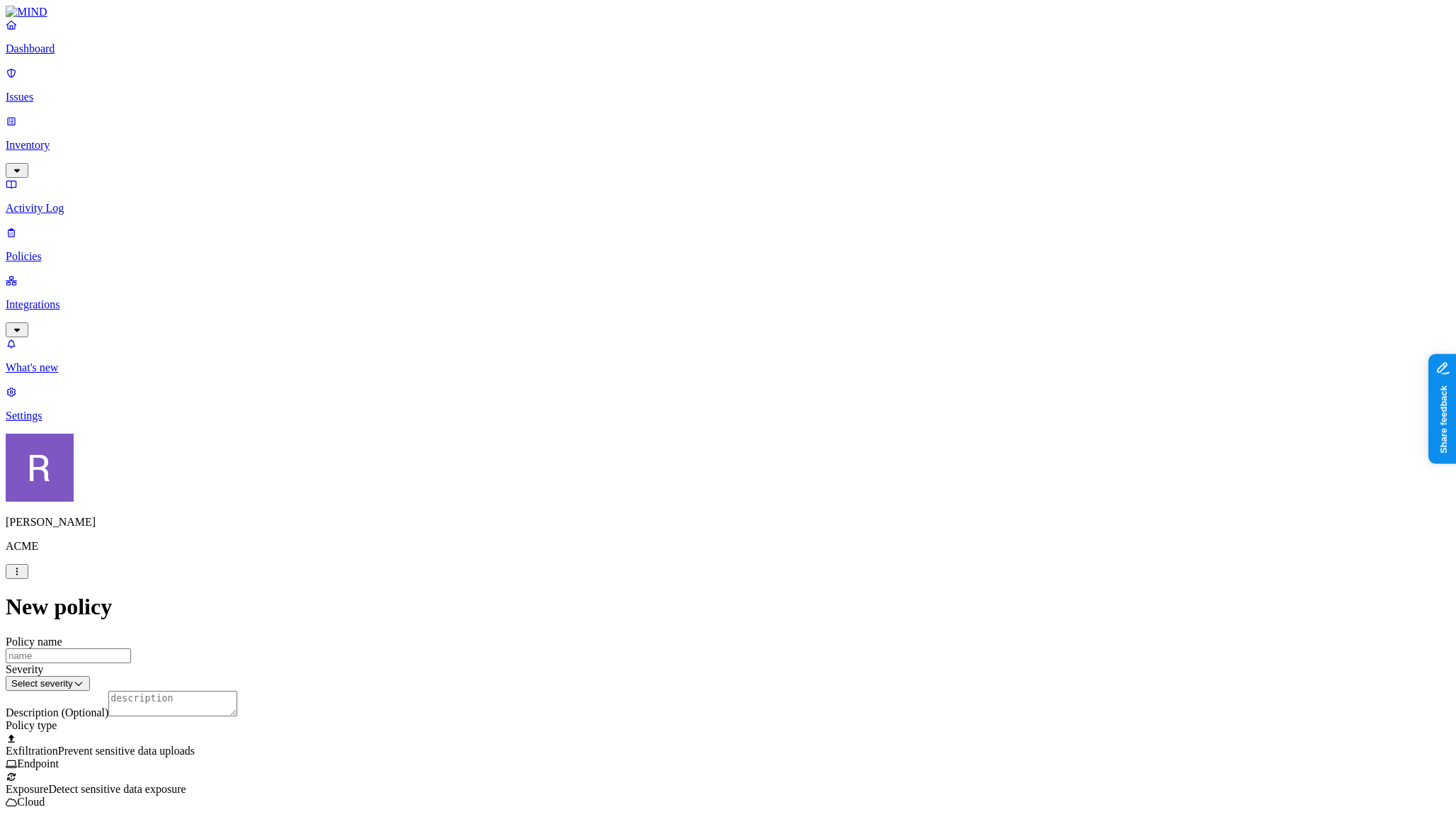
click at [653, 391] on label "Classification" at bounding box center [658, 385] width 62 height 12
click at [639, 511] on button "button" at bounding box center [634, 509] width 12 height 4
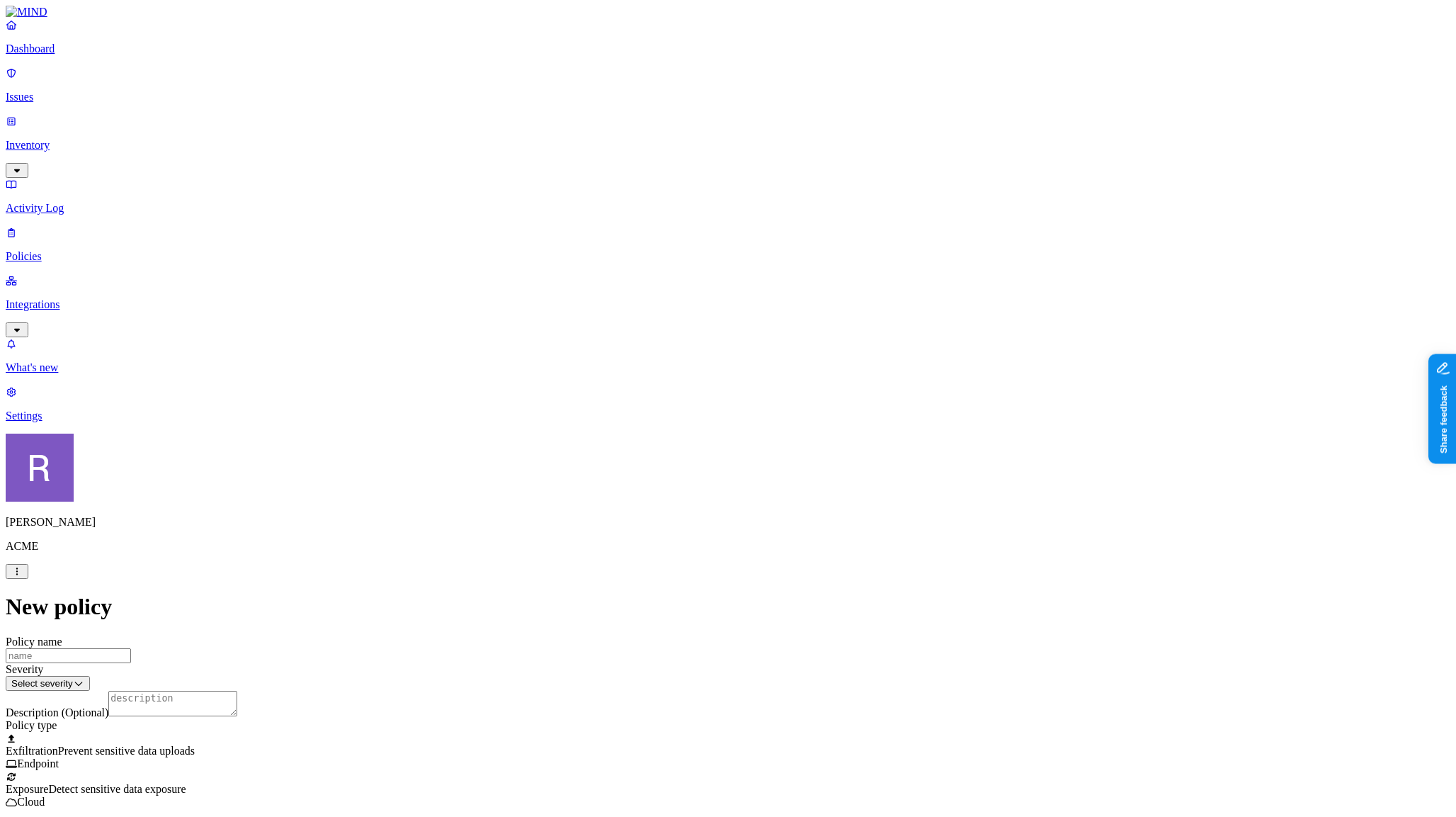
click at [661, 477] on label "Web Domain" at bounding box center [671, 474] width 37 height 25
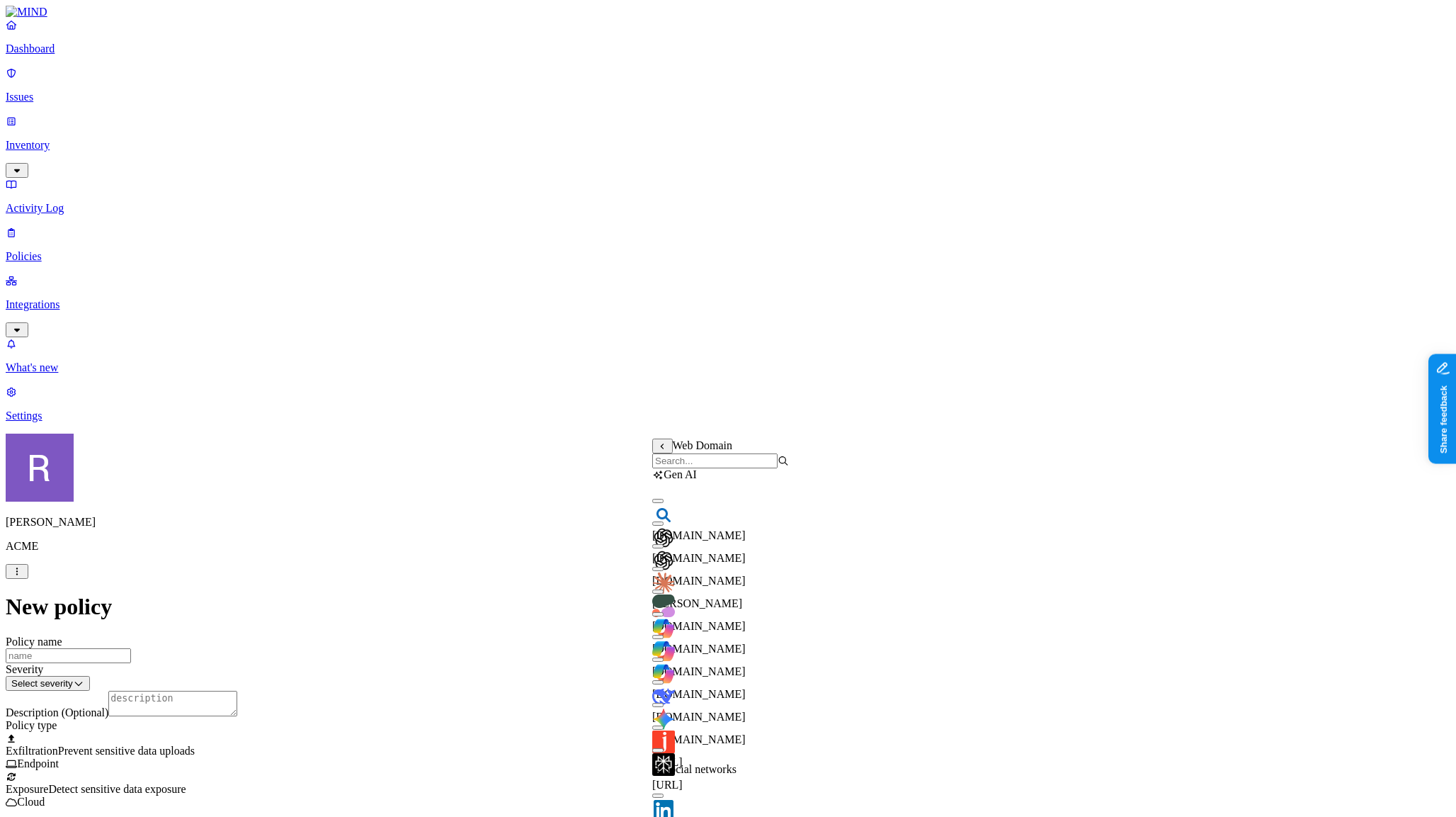
click at [698, 468] on input "search" at bounding box center [715, 461] width 126 height 15
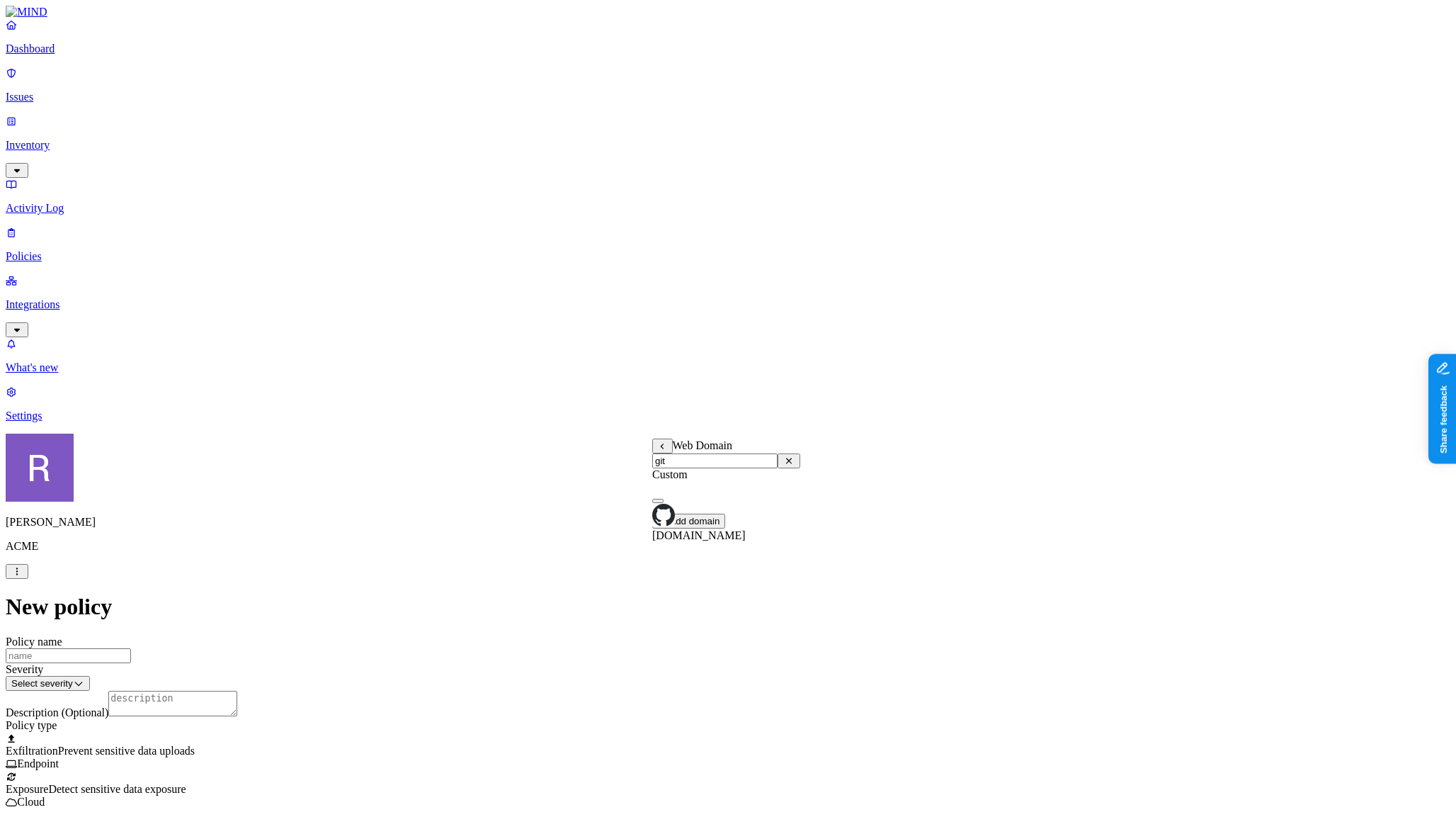
type input "git"
click at [675, 523] on img at bounding box center [663, 515] width 22 height 22
click at [694, 511] on label "Web Category" at bounding box center [673, 511] width 42 height 25
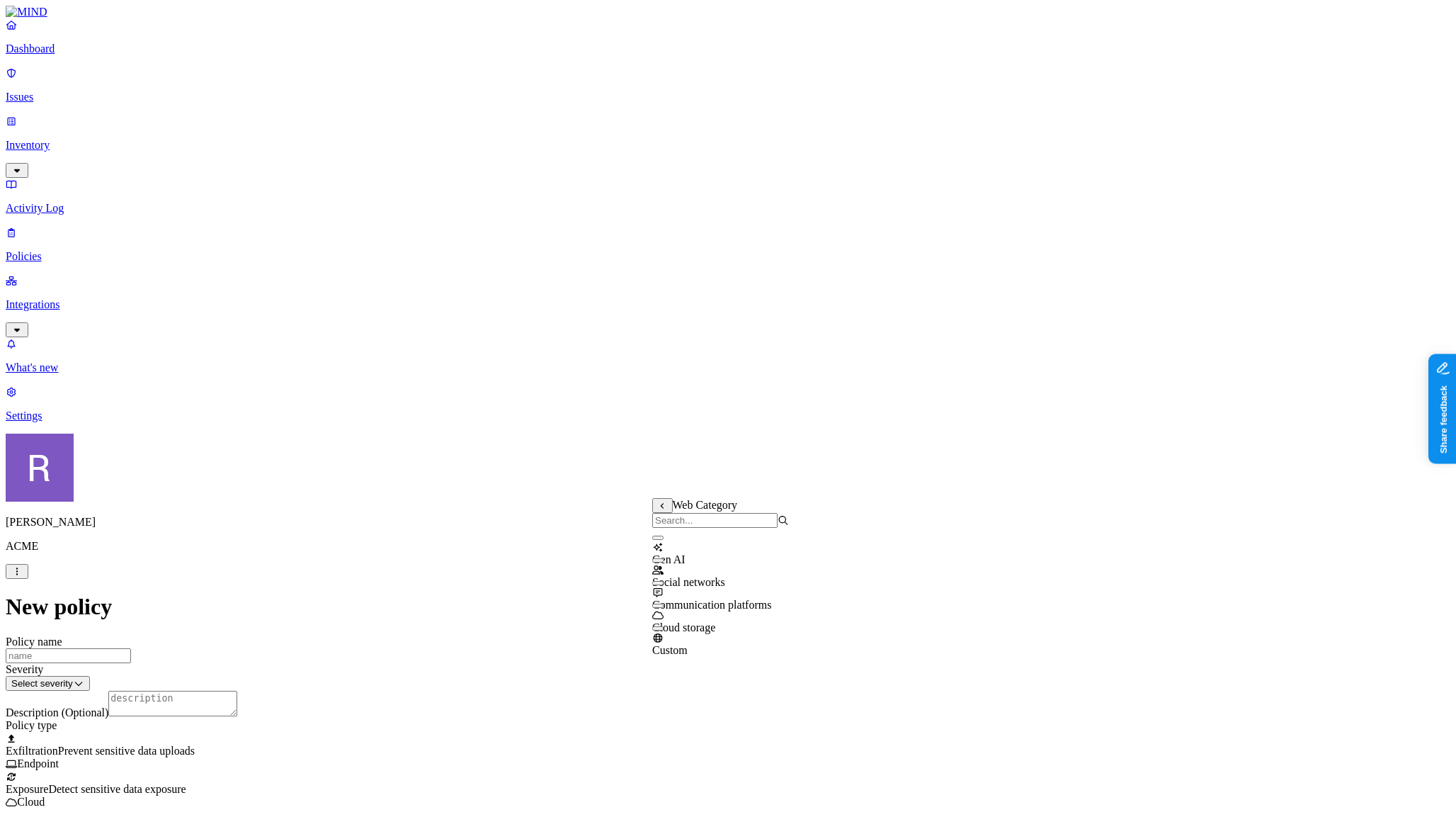
click at [686, 557] on span "Gen AI" at bounding box center [669, 559] width 33 height 12
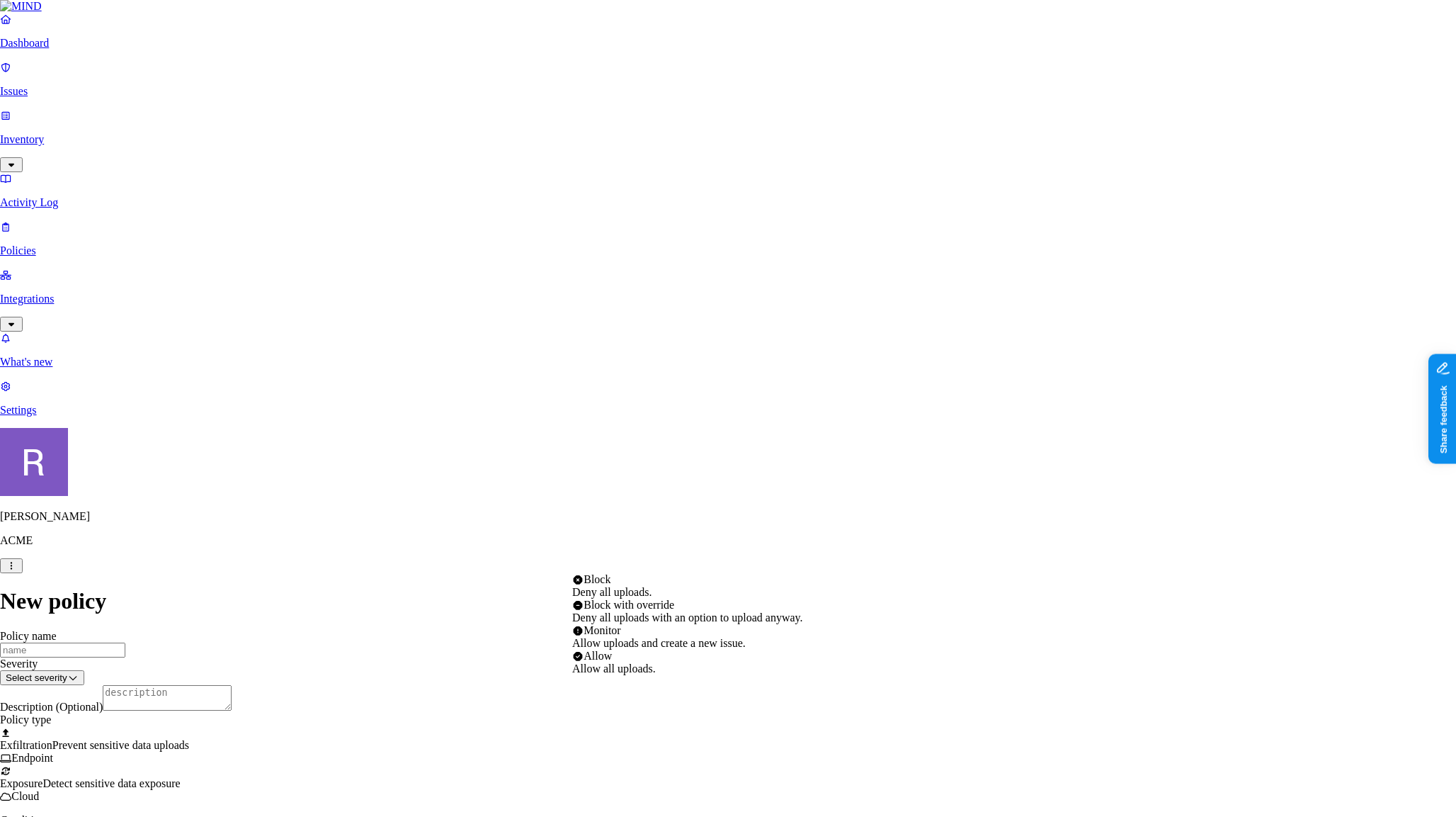
click at [646, 564] on html "Dashboard Issues Inventory Activity Log Policies Integrations What's new 1 Sett…" at bounding box center [728, 795] width 1456 height 1592
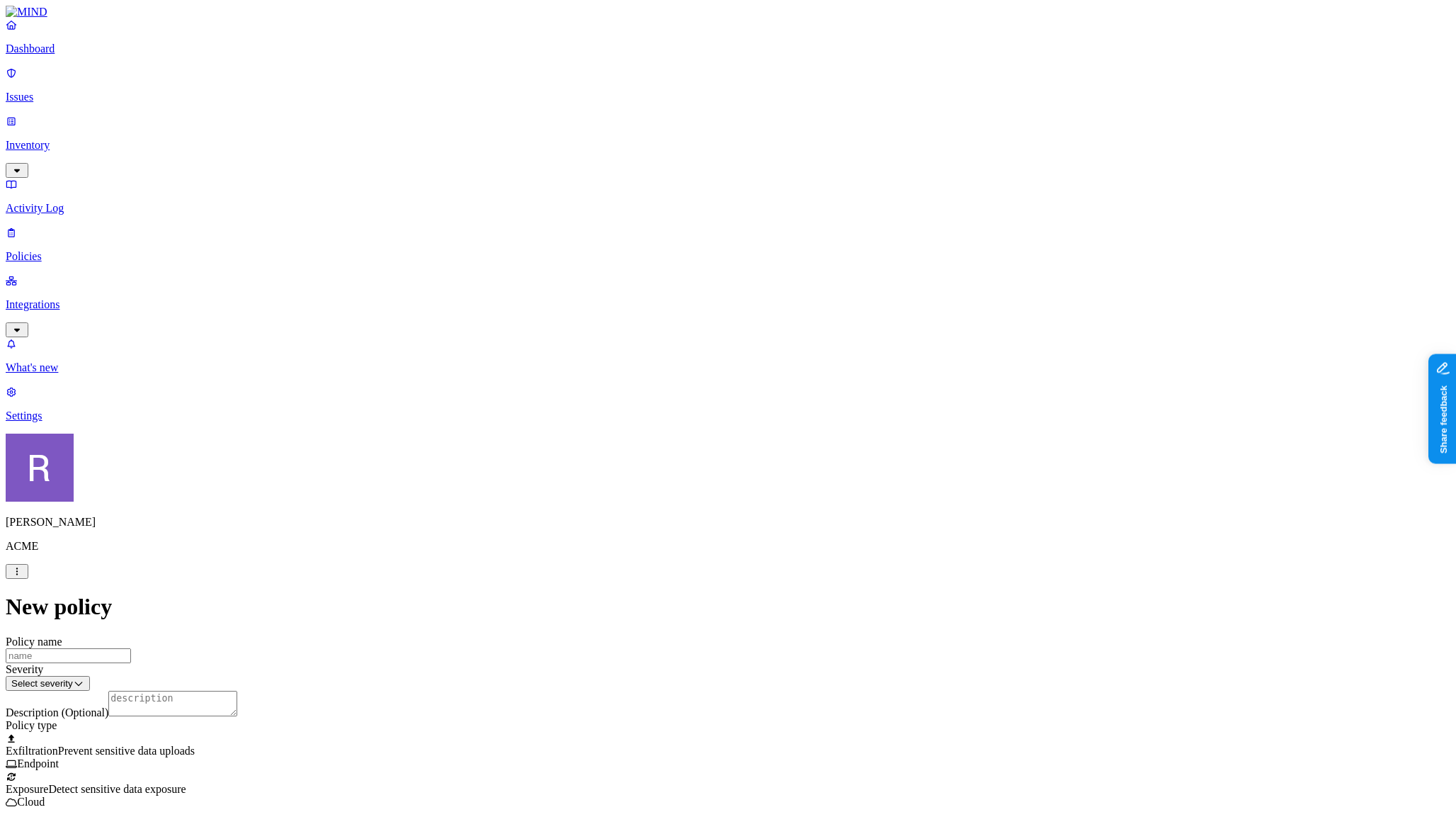
click at [553, 529] on html "Dashboard Issues Inventory Activity Log Policies Integrations What's new 1 Sett…" at bounding box center [728, 799] width 1456 height 1597
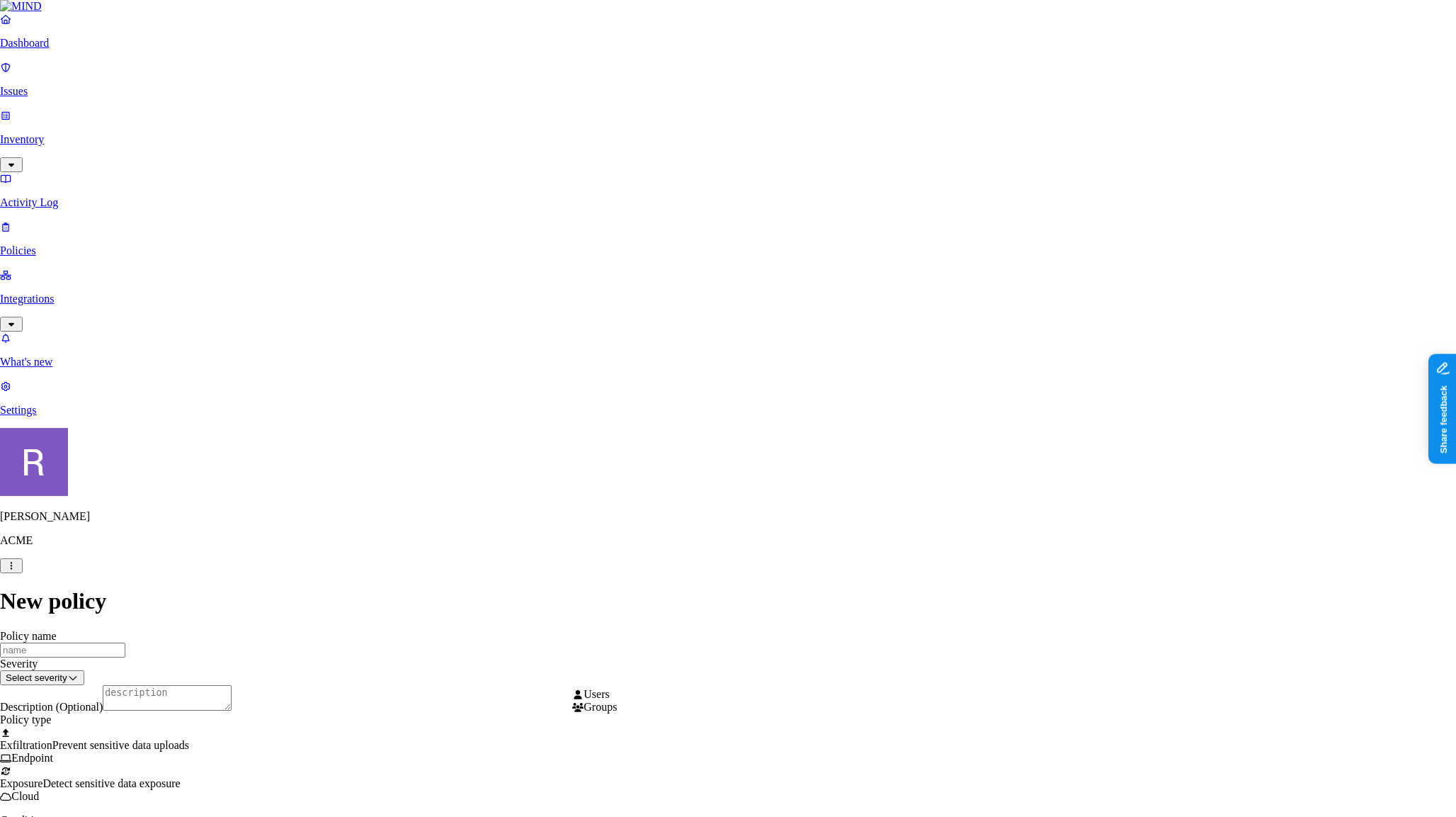
click at [624, 675] on html "Dashboard Issues Inventory Activity Log Policies Integrations What's new 1 Sett…" at bounding box center [728, 825] width 1456 height 1651
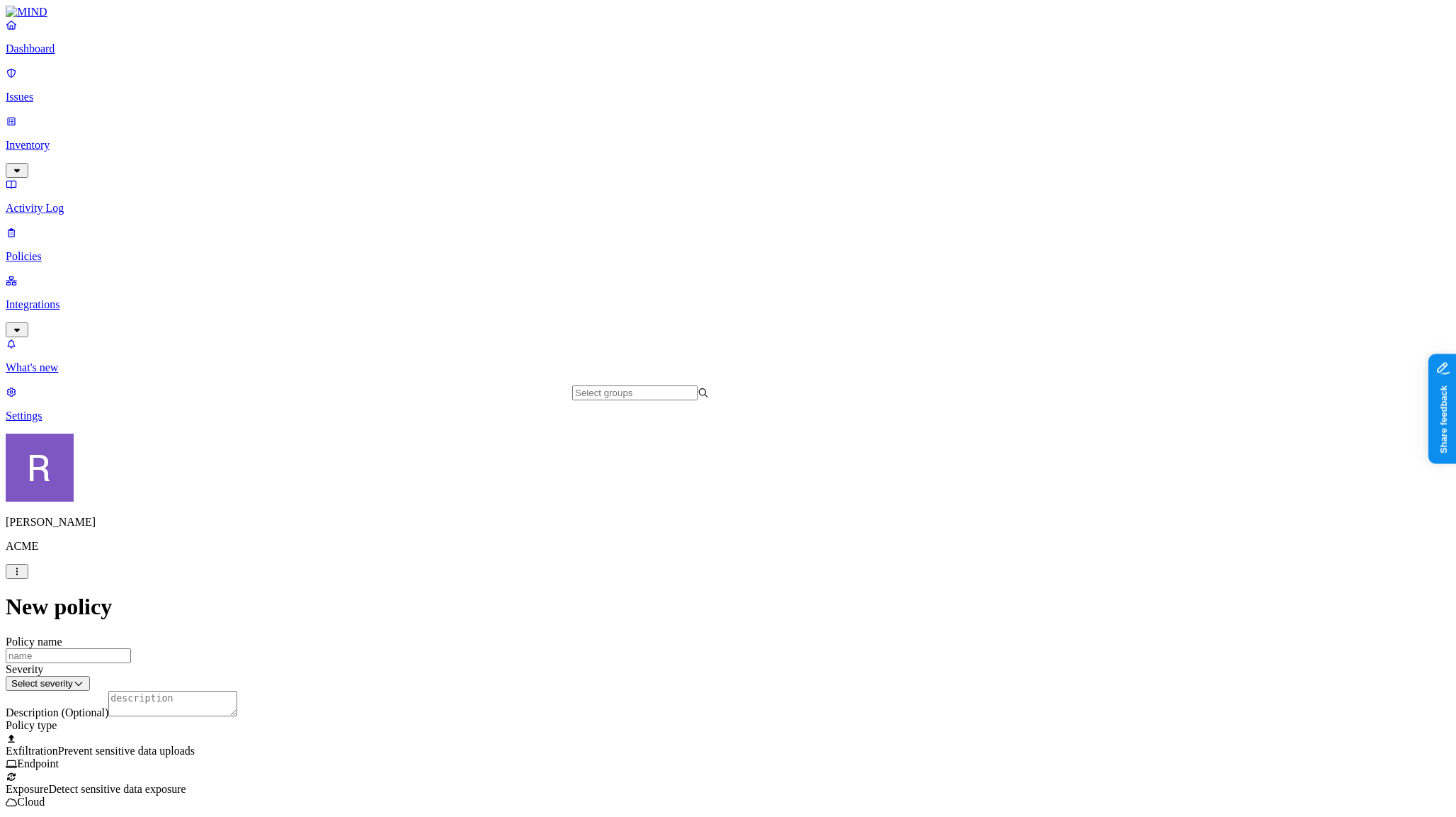
scroll to position [801, 0]
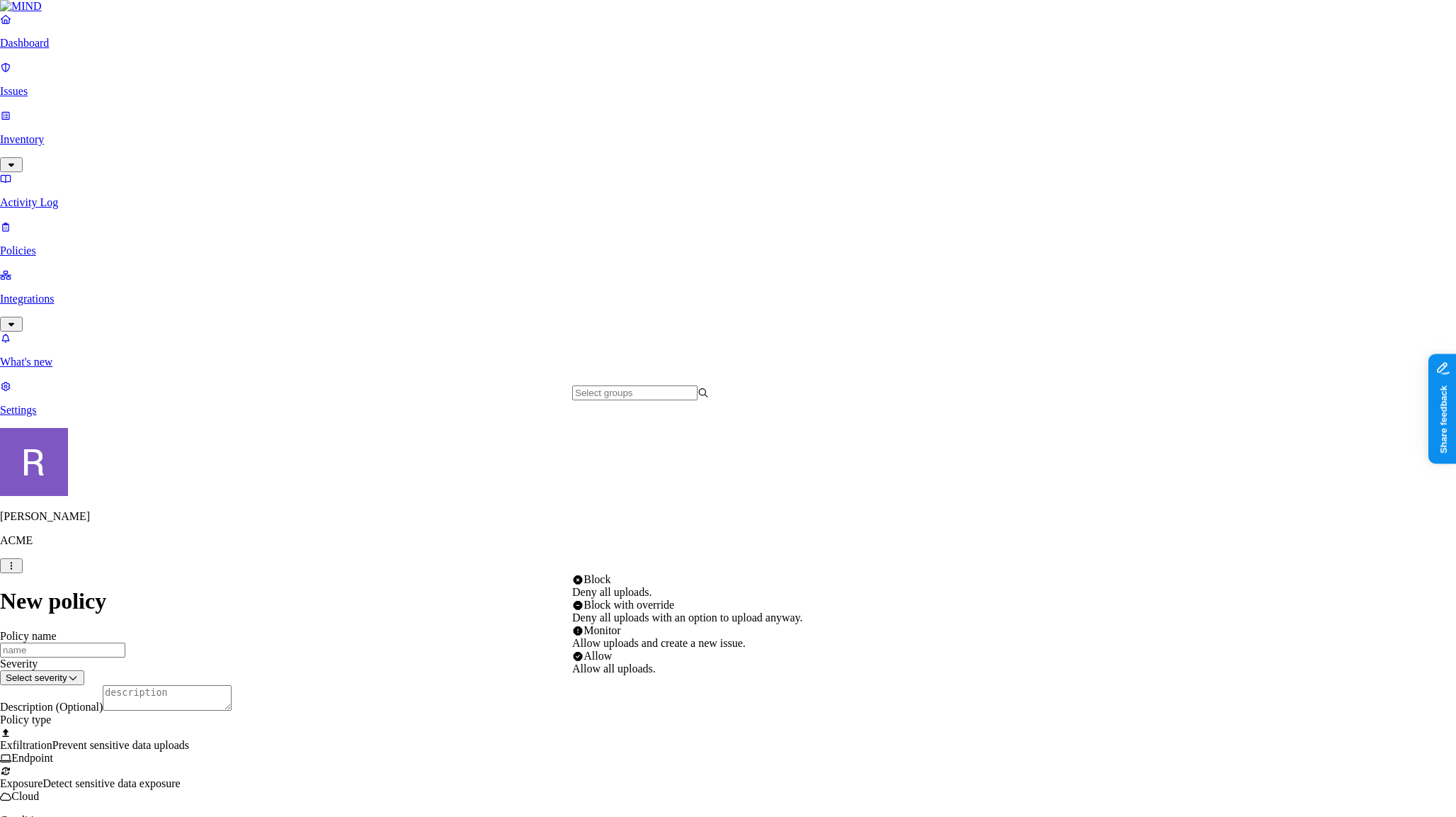
click at [849, 560] on html "Dashboard Issues Inventory Activity Log Policies Integrations What's new 1 Sett…" at bounding box center [728, 824] width 1456 height 1649
click at [1132, 613] on html "Dashboard Issues Inventory Activity Log Policies Integrations What's new 1 Sett…" at bounding box center [728, 824] width 1456 height 1649
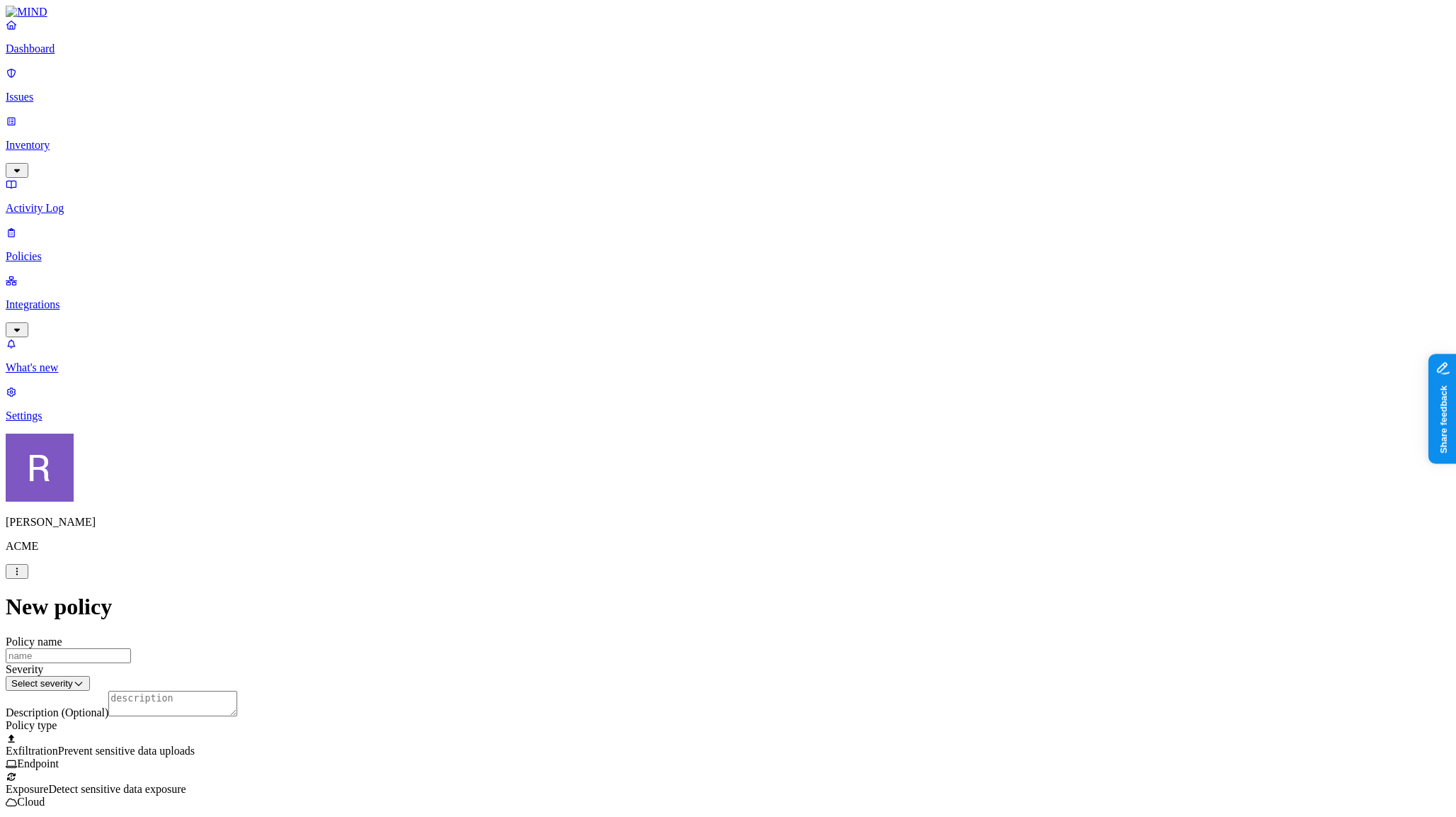
click at [891, 668] on html "Dashboard Issues Inventory Activity Log Policies Integrations What's new 1 Sett…" at bounding box center [728, 827] width 1456 height 1655
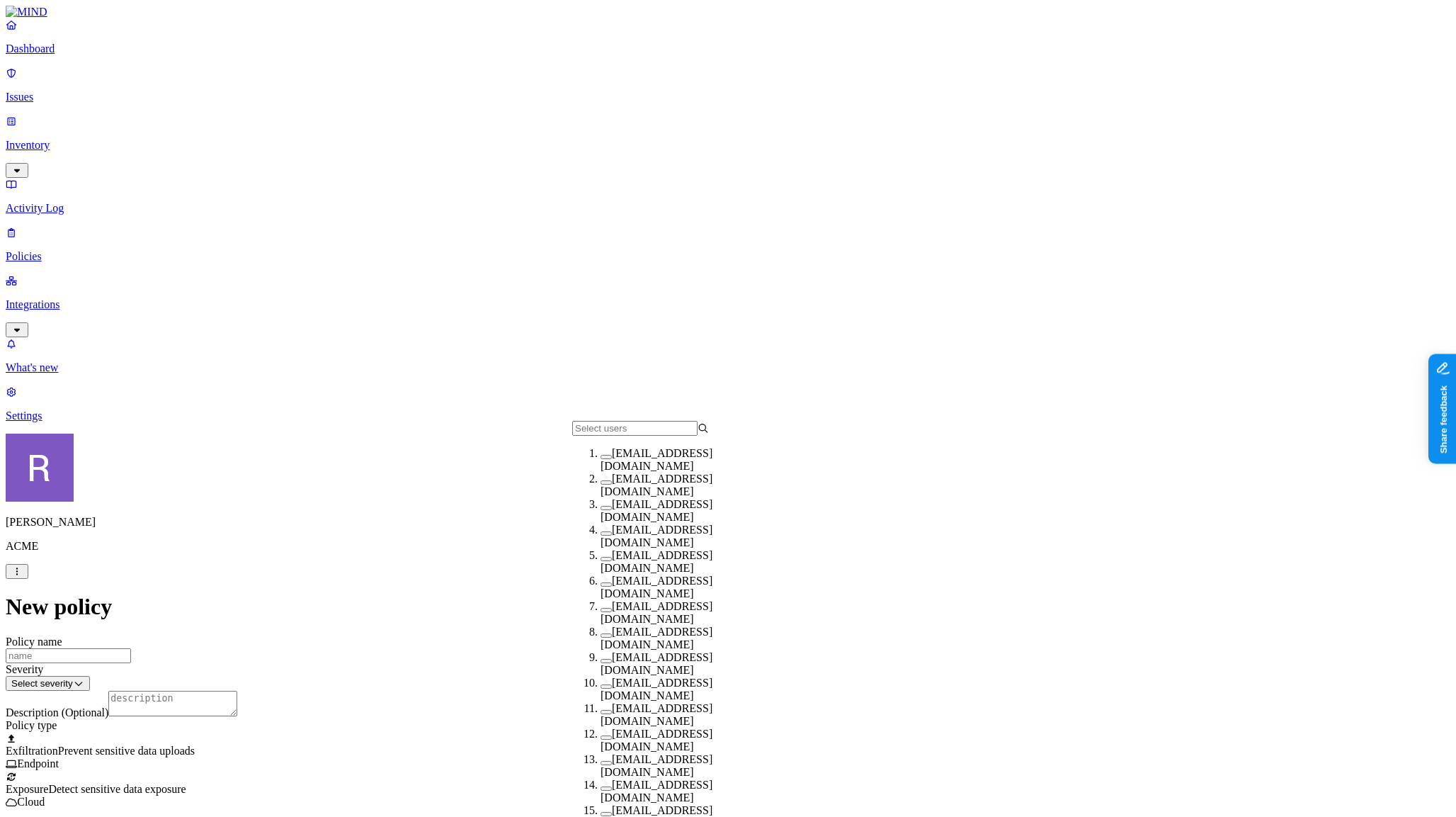
click at [600, 634] on button "button" at bounding box center [606, 635] width 12 height 4
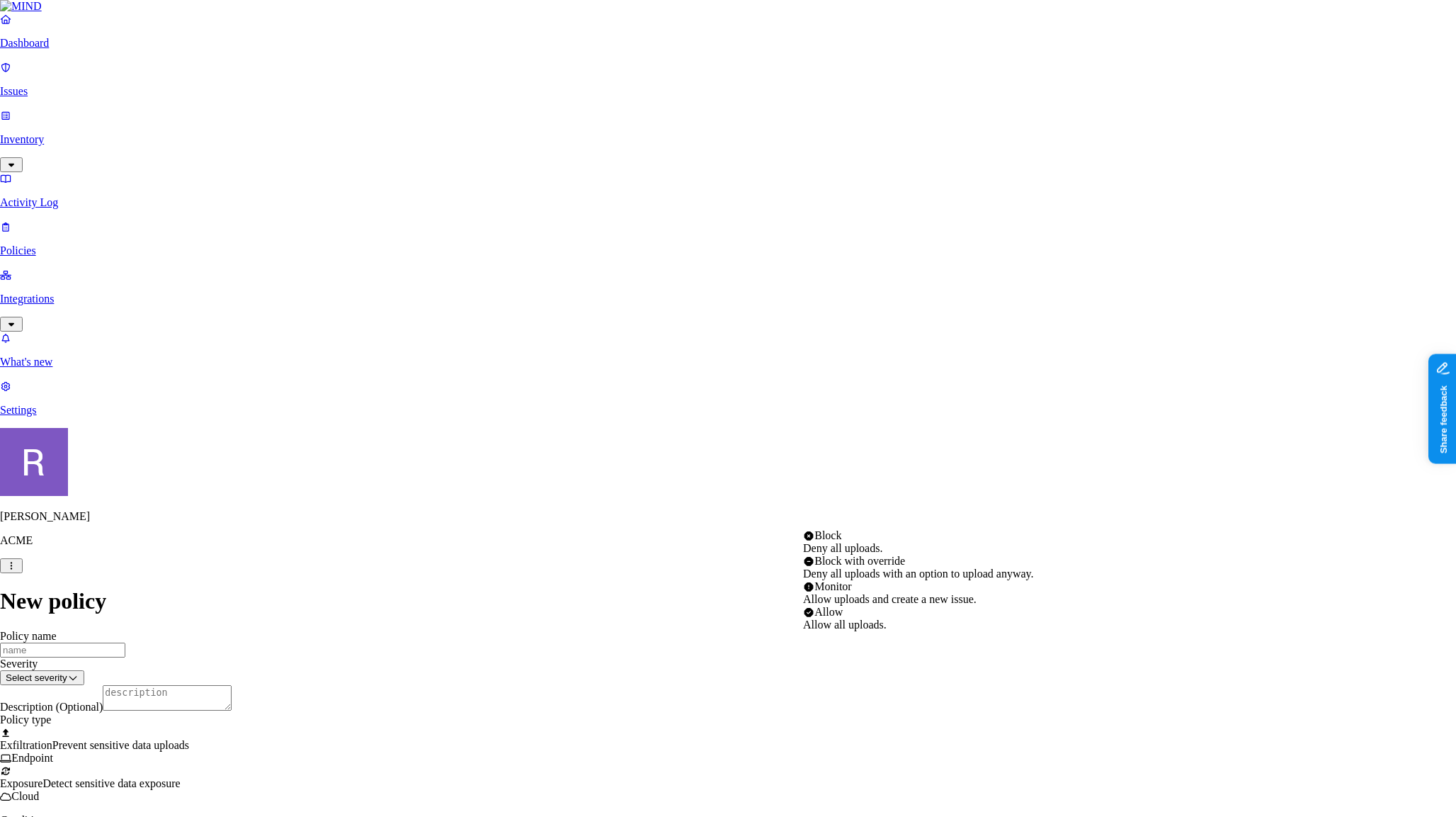
select select "1"
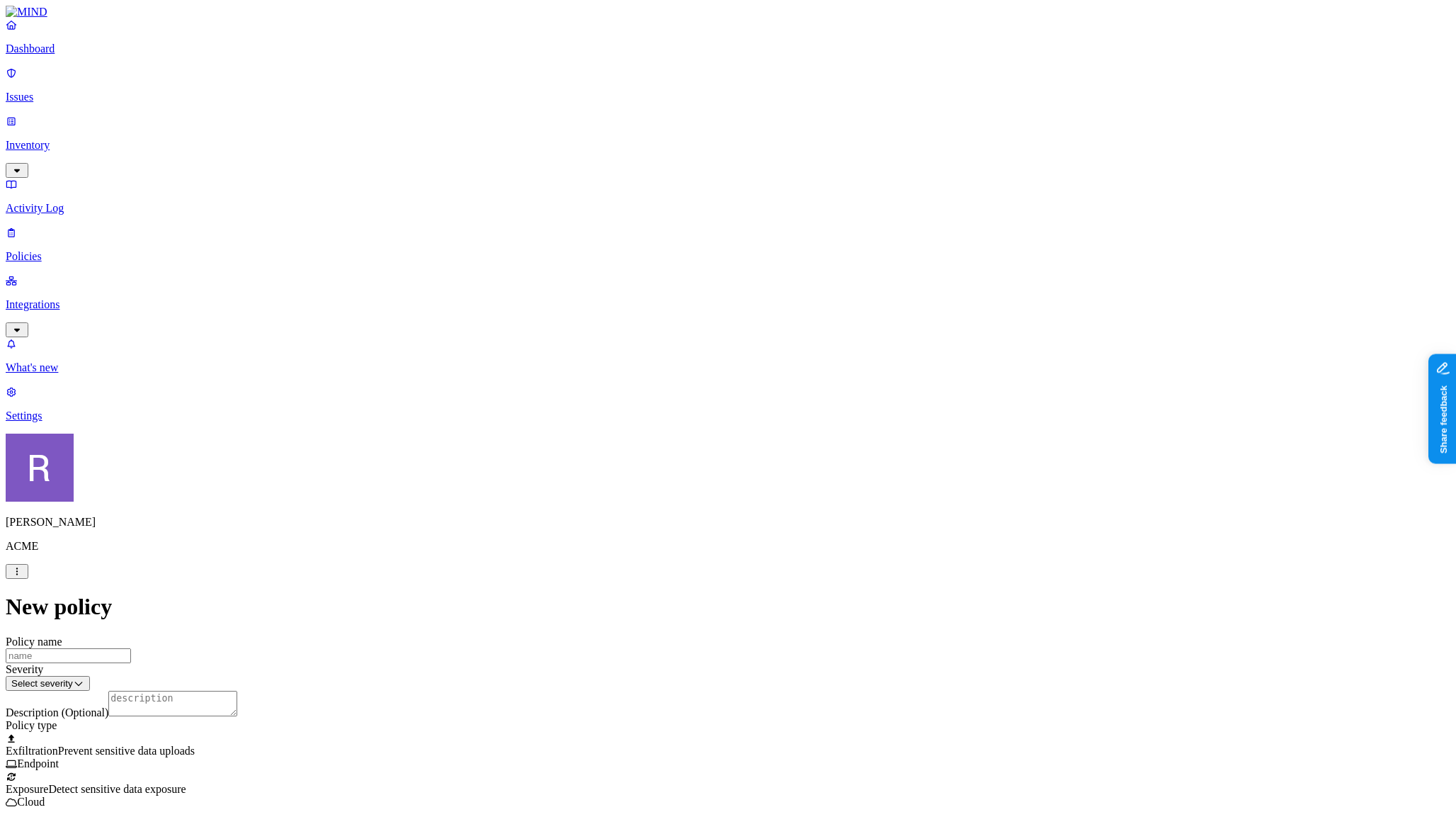
click at [55, 139] on p "Inventory" at bounding box center [728, 145] width 1445 height 12
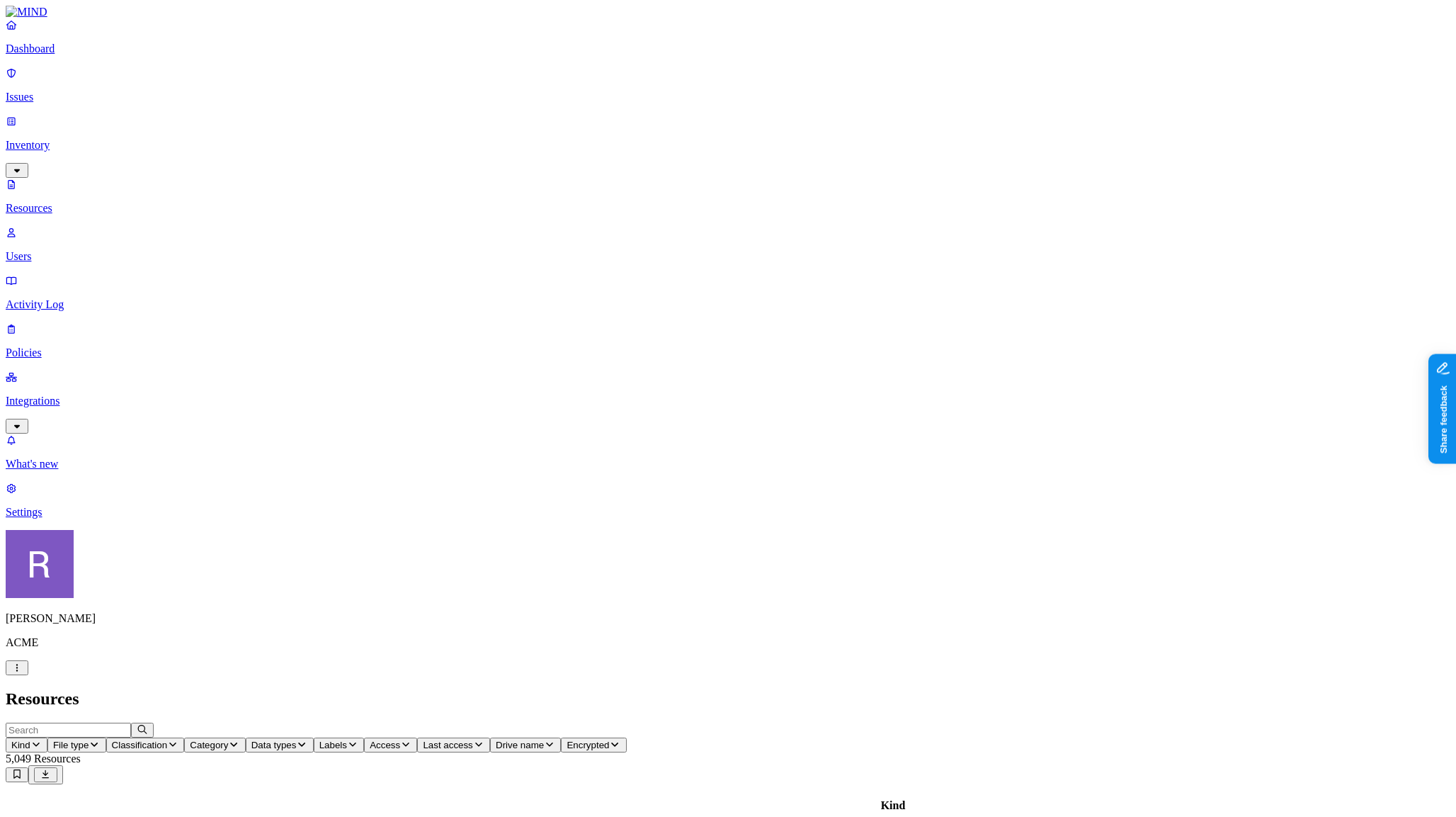
click at [314, 738] on button "Data types" at bounding box center [280, 745] width 68 height 15
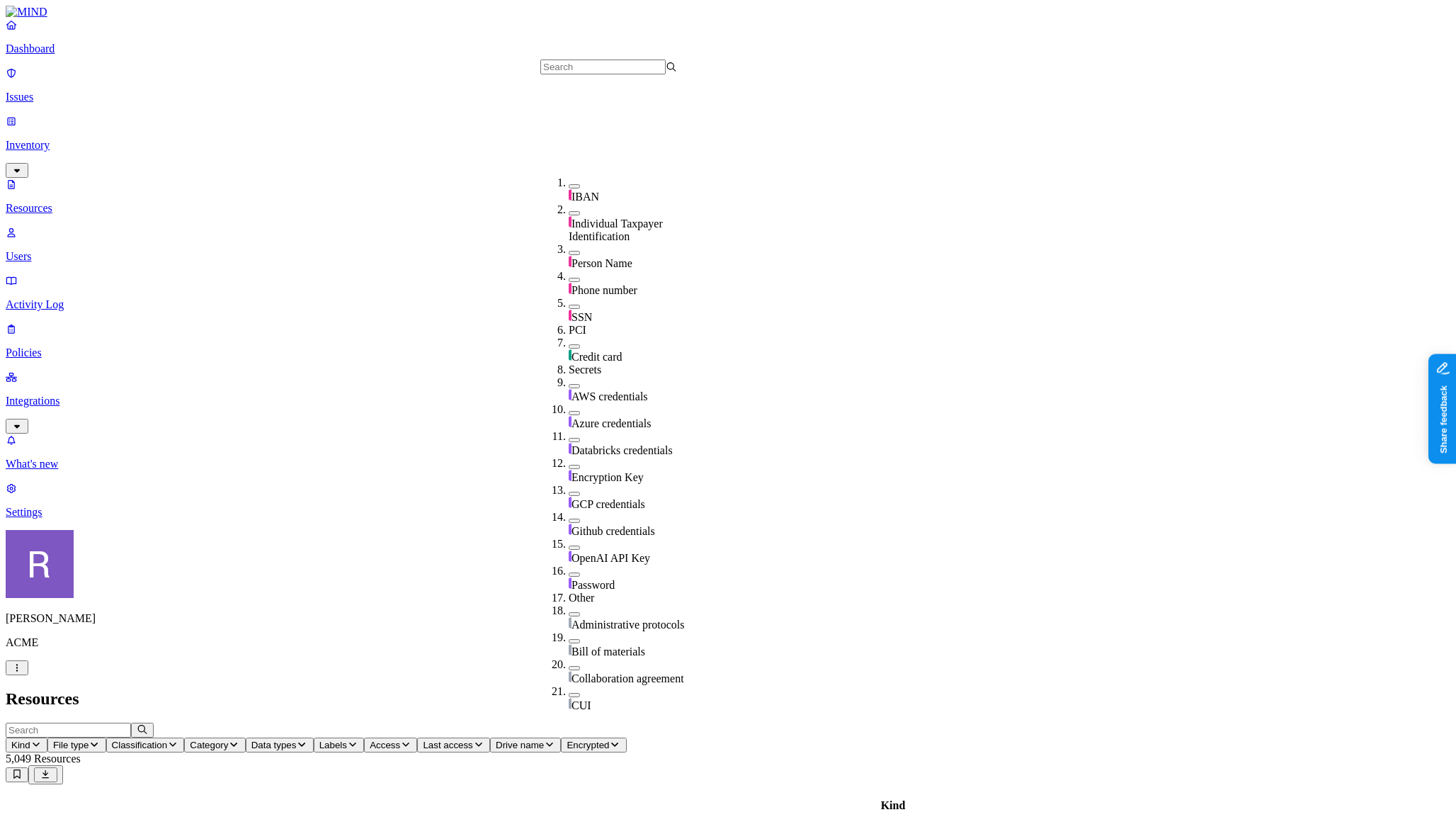
scroll to position [208, 0]
click at [569, 384] on button "button" at bounding box center [574, 386] width 12 height 4
click at [475, 740] on span "Access" at bounding box center [459, 745] width 31 height 11
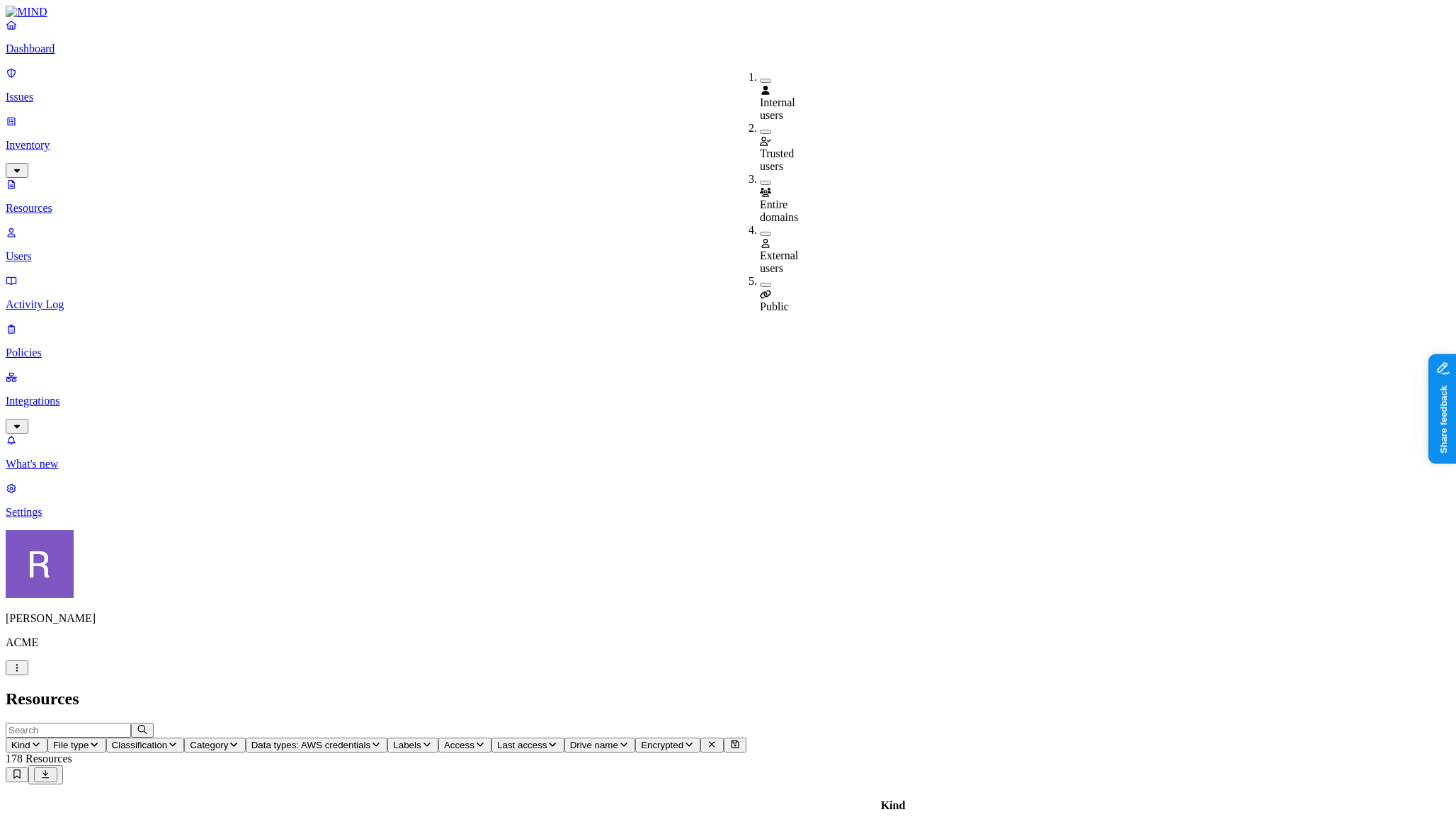
click at [760, 275] on div "Public" at bounding box center [760, 294] width 0 height 38
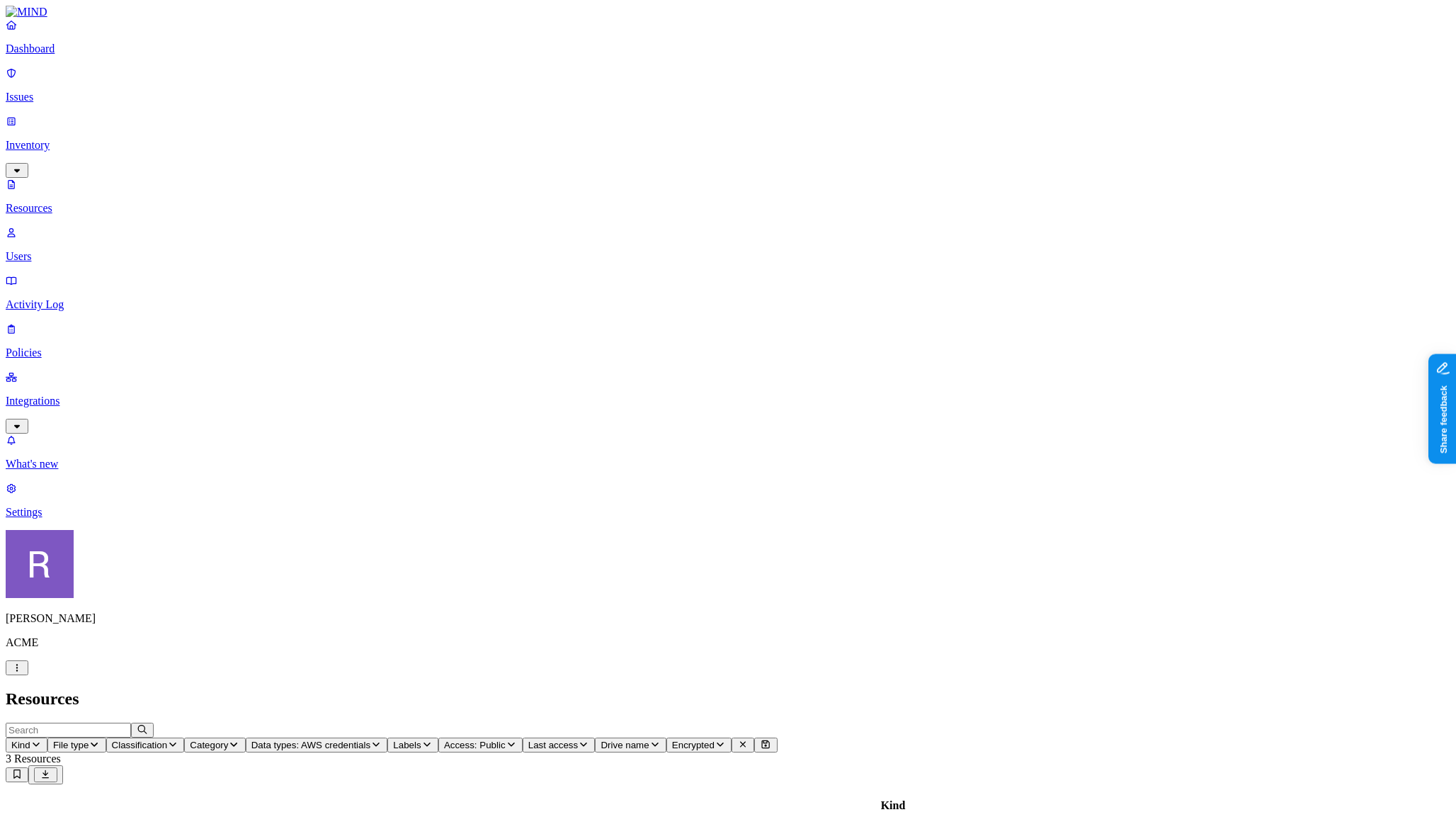
scroll to position [381, 0]
click at [72, 250] on p "Users" at bounding box center [728, 256] width 1445 height 12
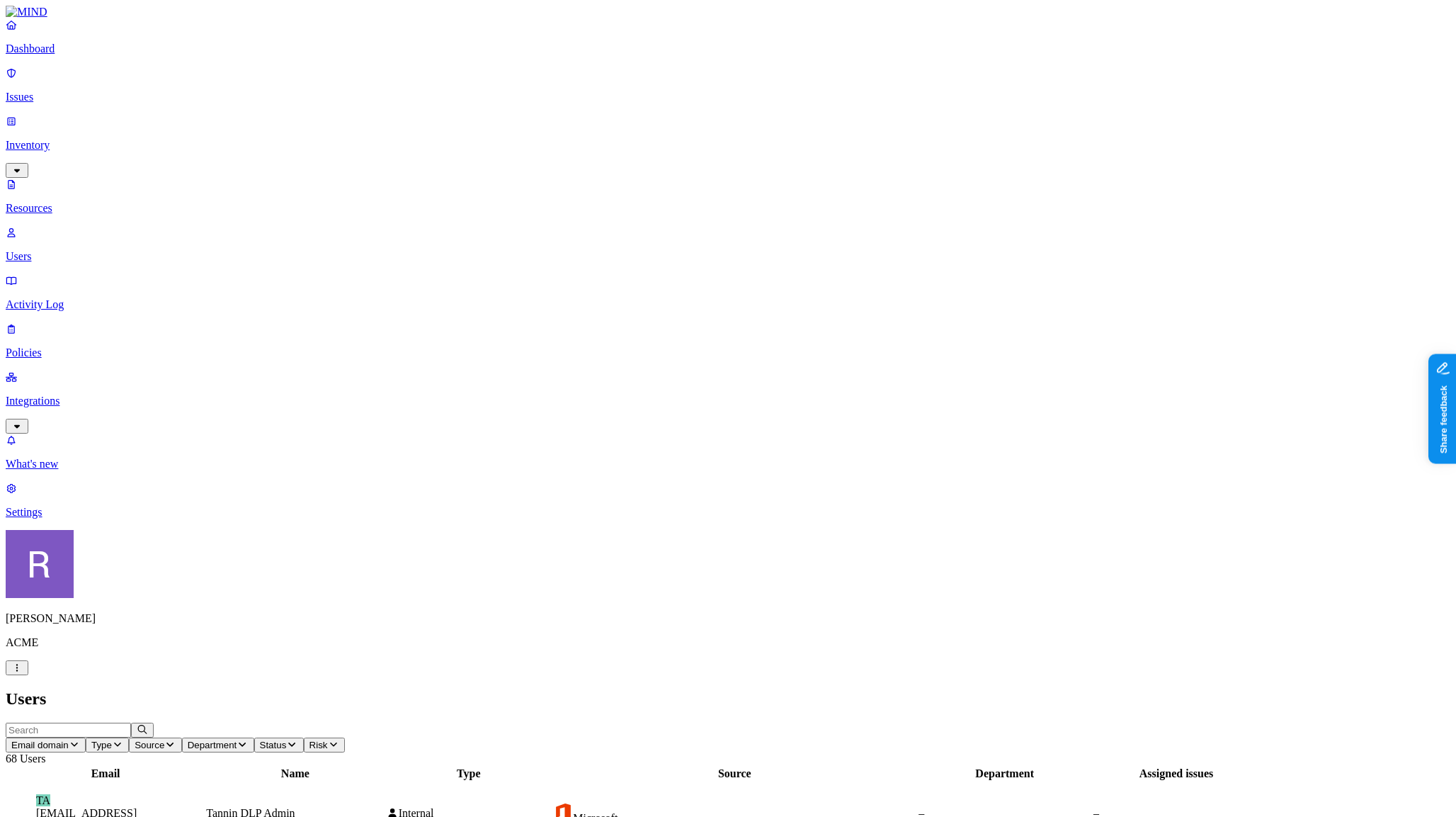
click at [68, 55] on p "Dashboard" at bounding box center [728, 48] width 1445 height 12
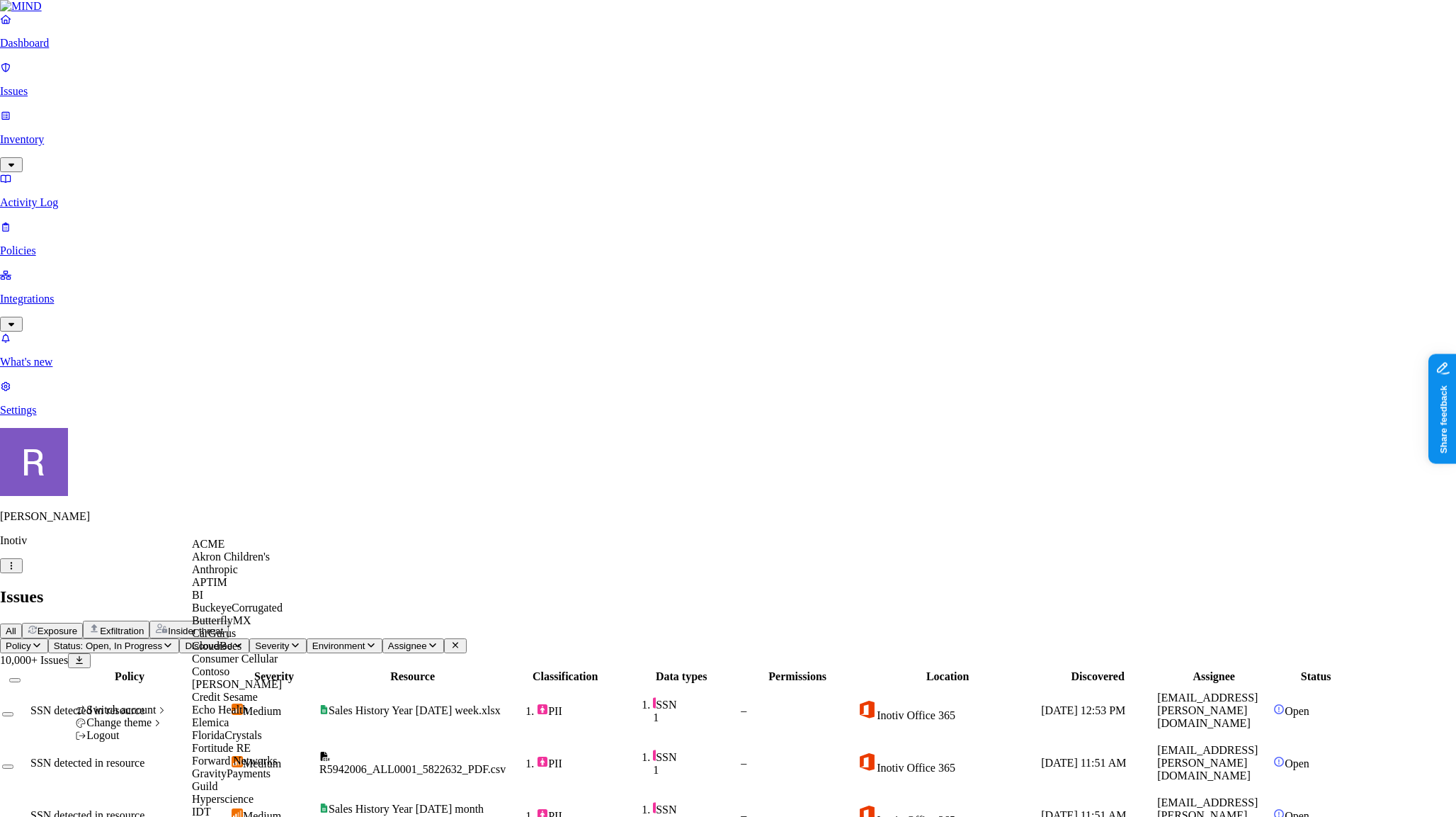
click at [221, 550] on span "ACME" at bounding box center [208, 544] width 32 height 12
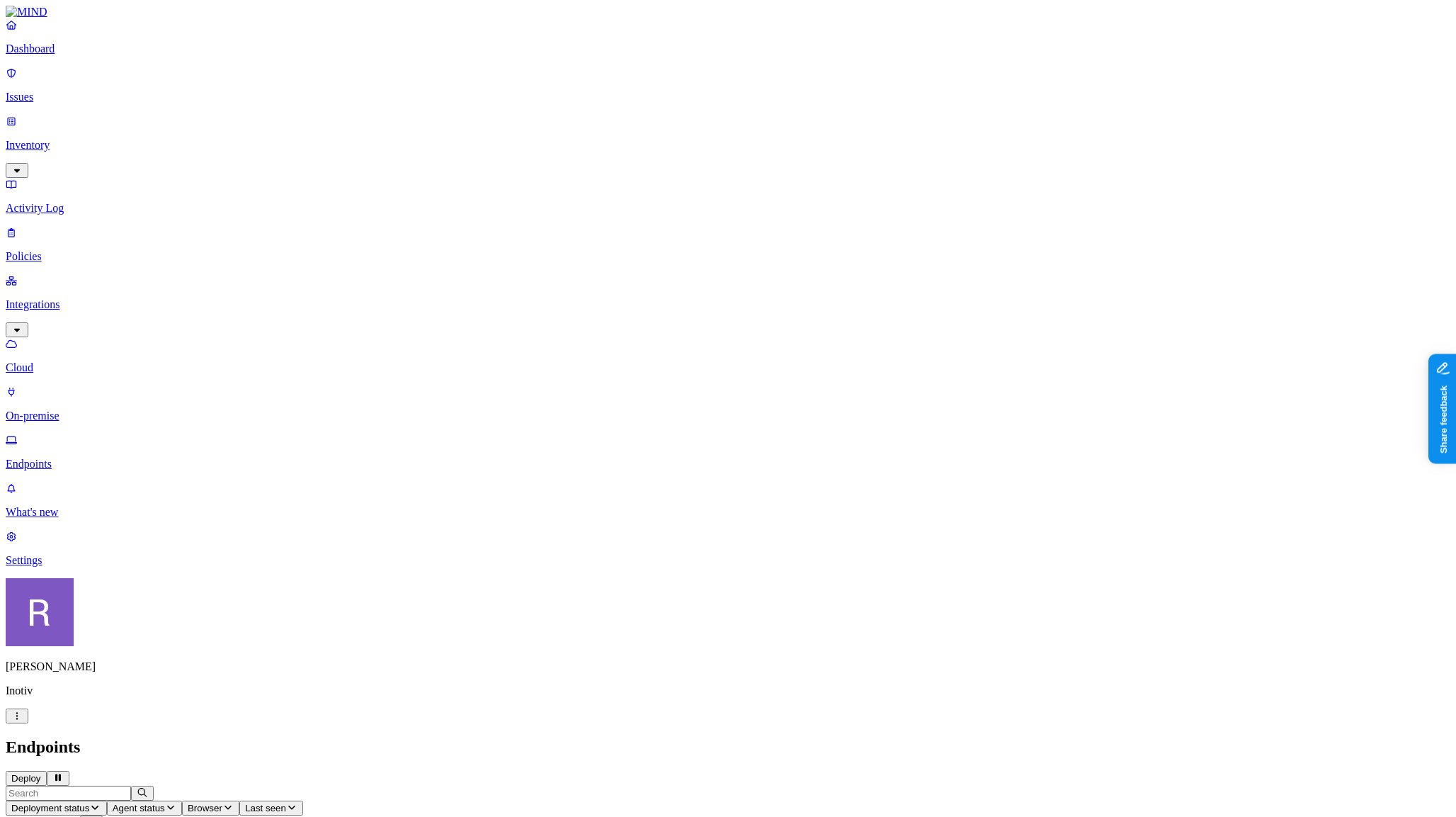
scroll to position [0, 1]
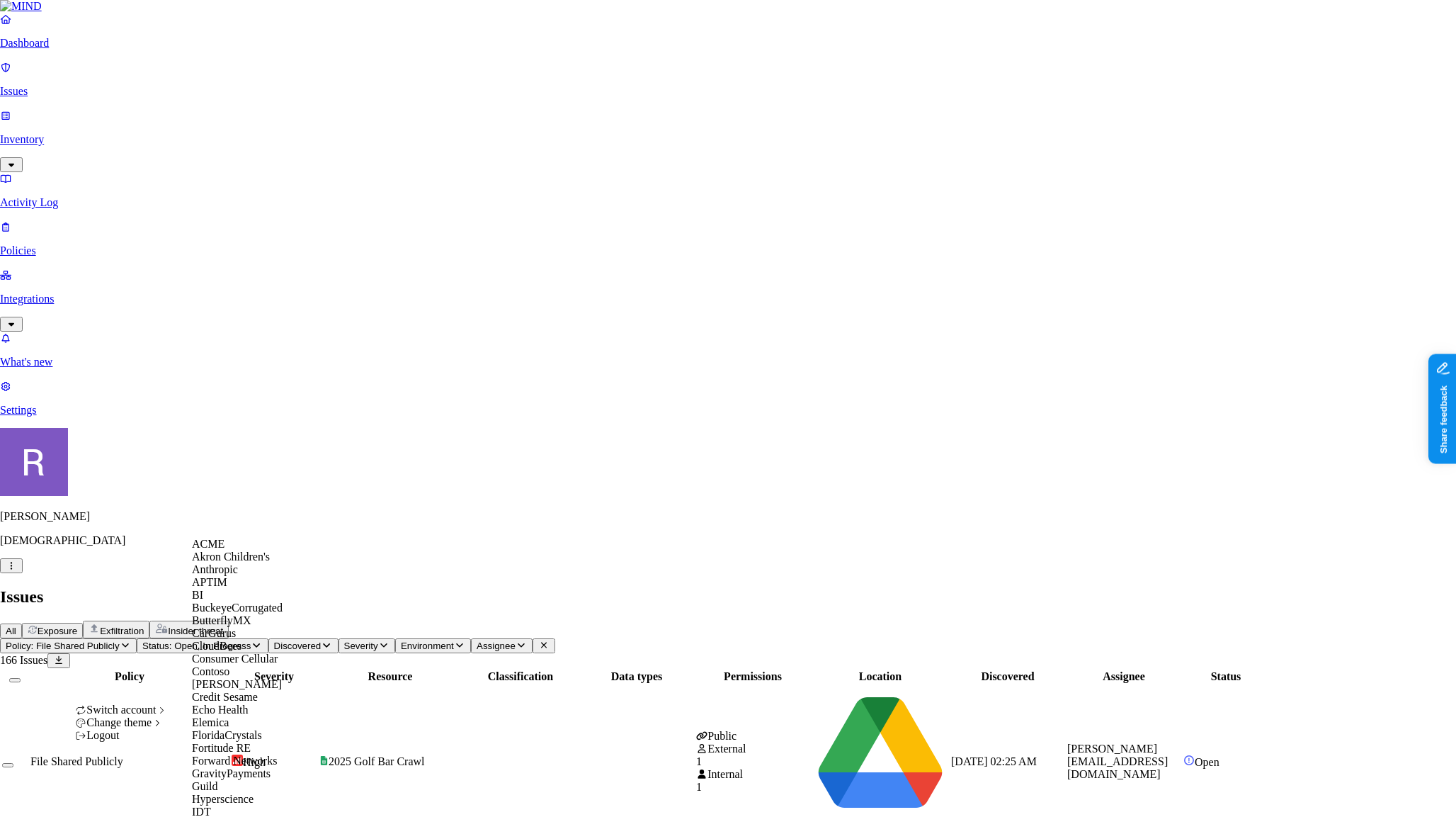
scroll to position [860, 0]
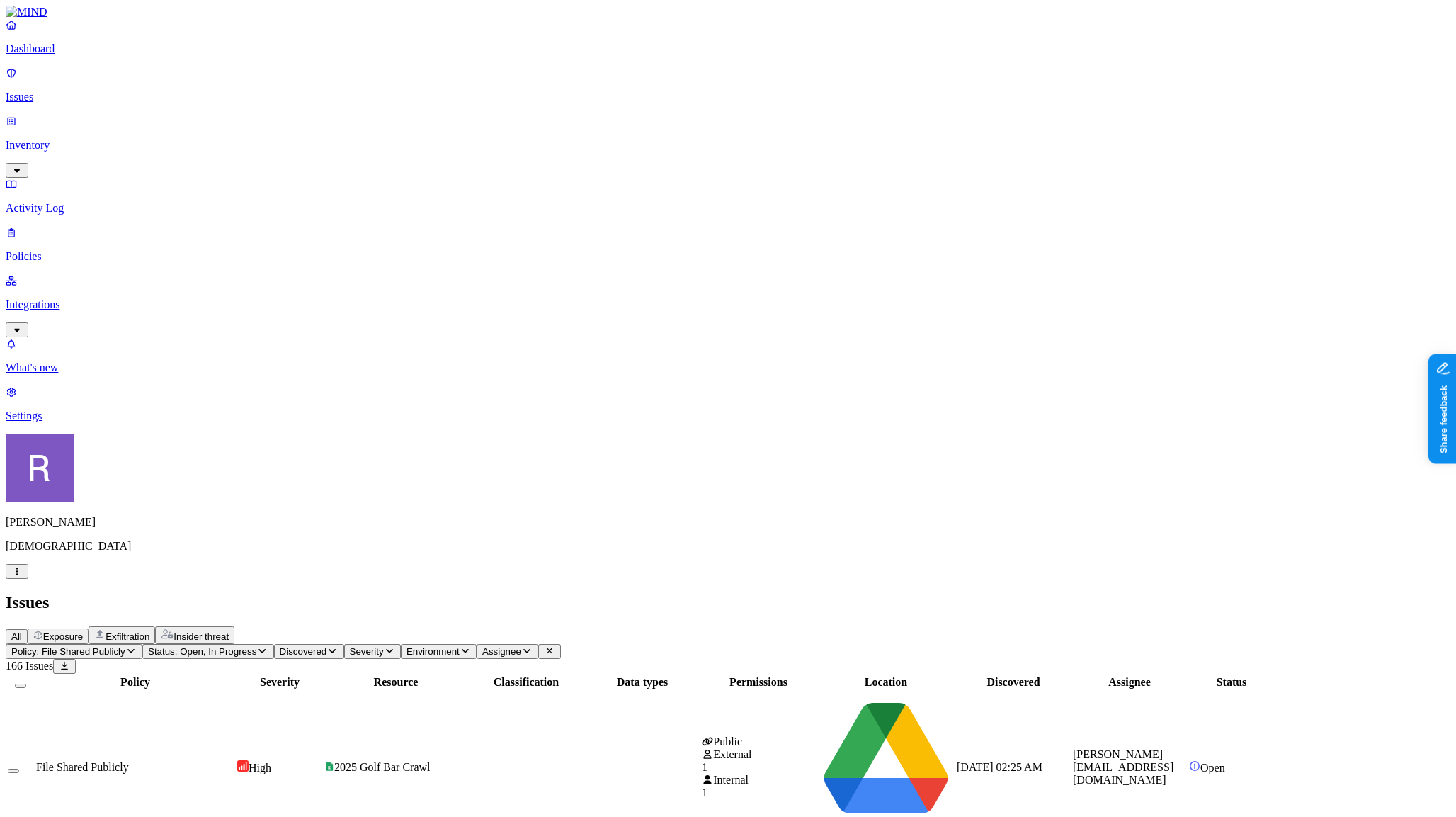
click at [97, 250] on p "Policies" at bounding box center [728, 256] width 1445 height 12
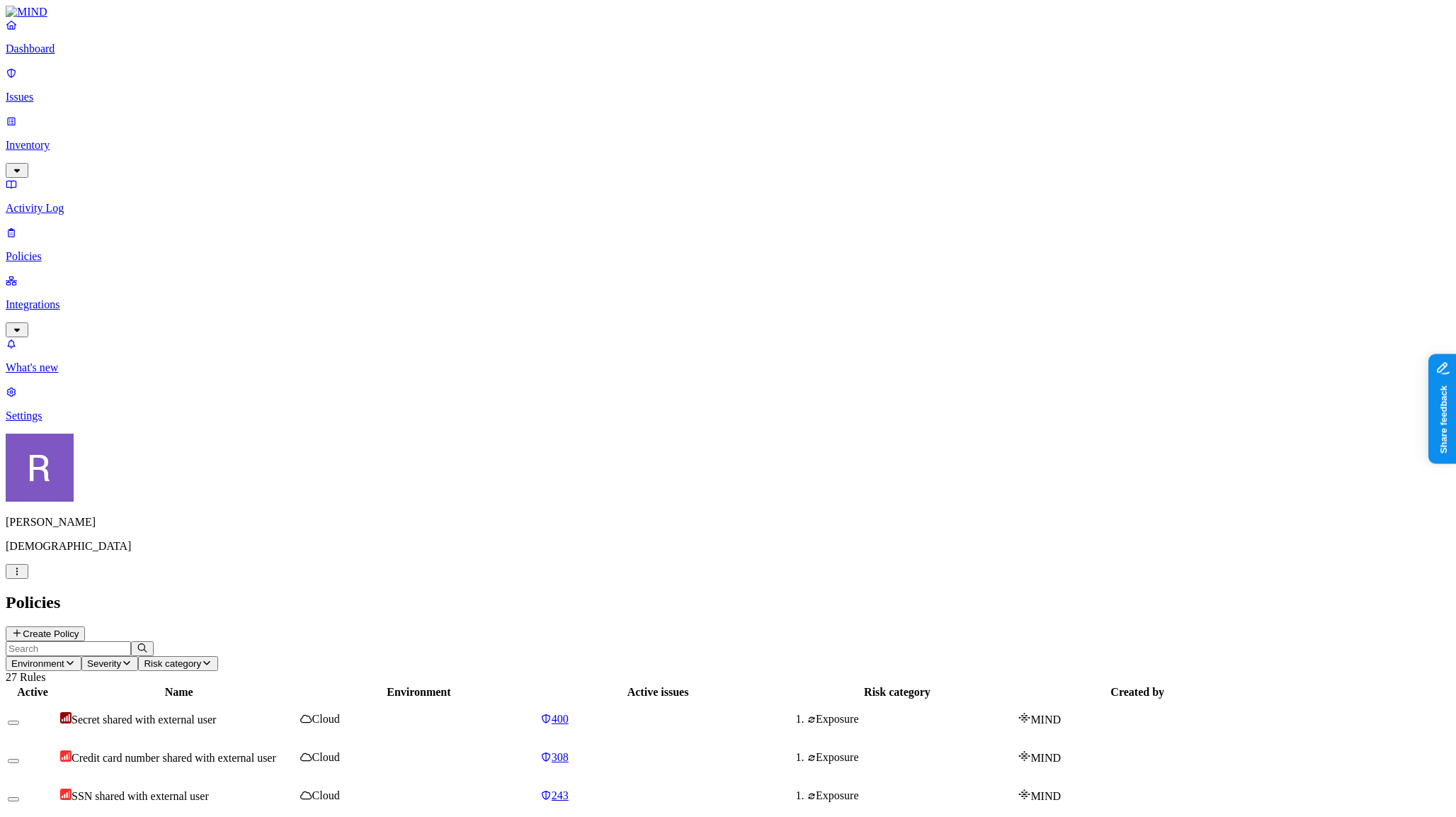
click at [30, 55] on link "Dashboard" at bounding box center [728, 37] width 1445 height 37
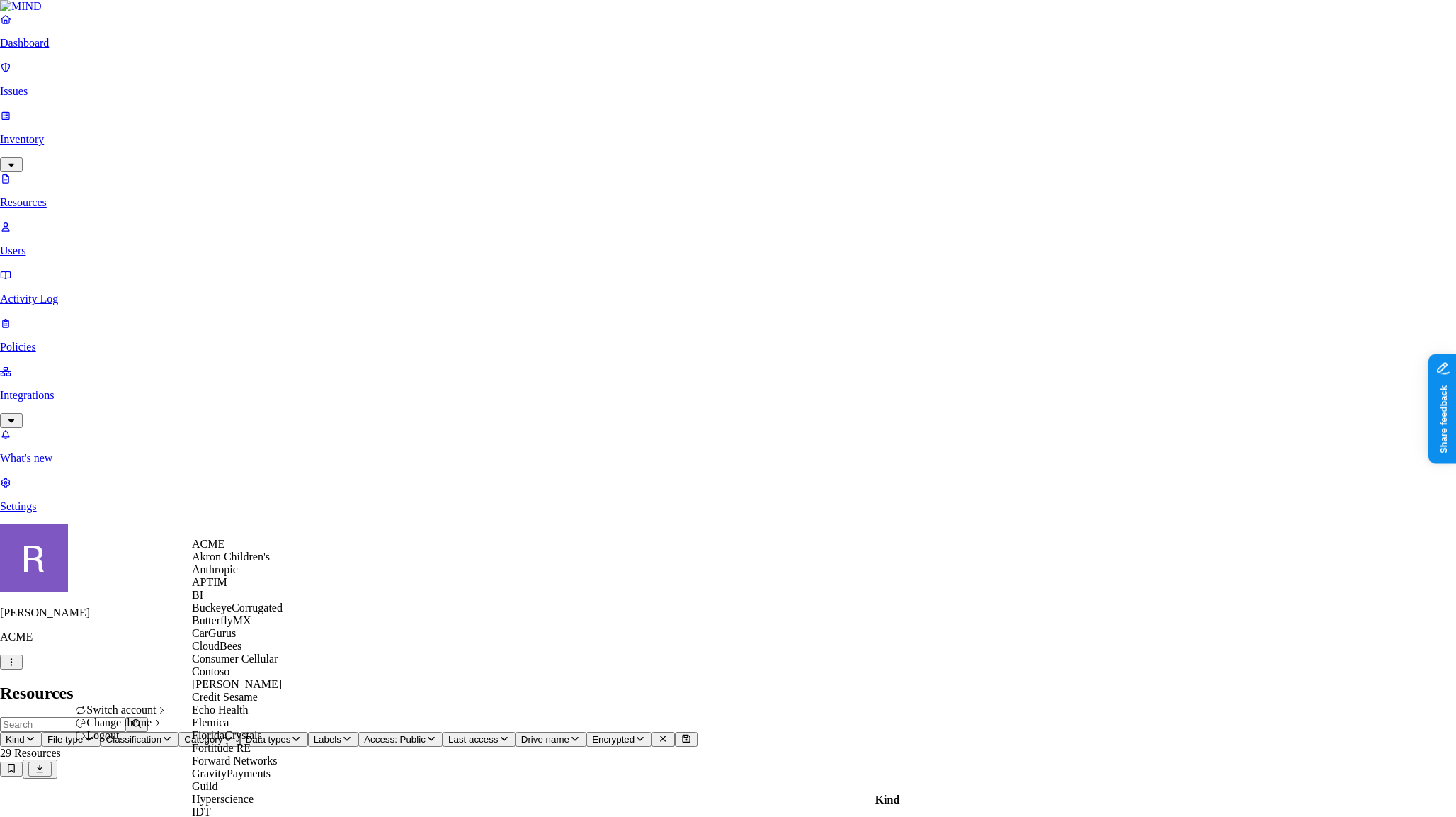
scroll to position [872, 0]
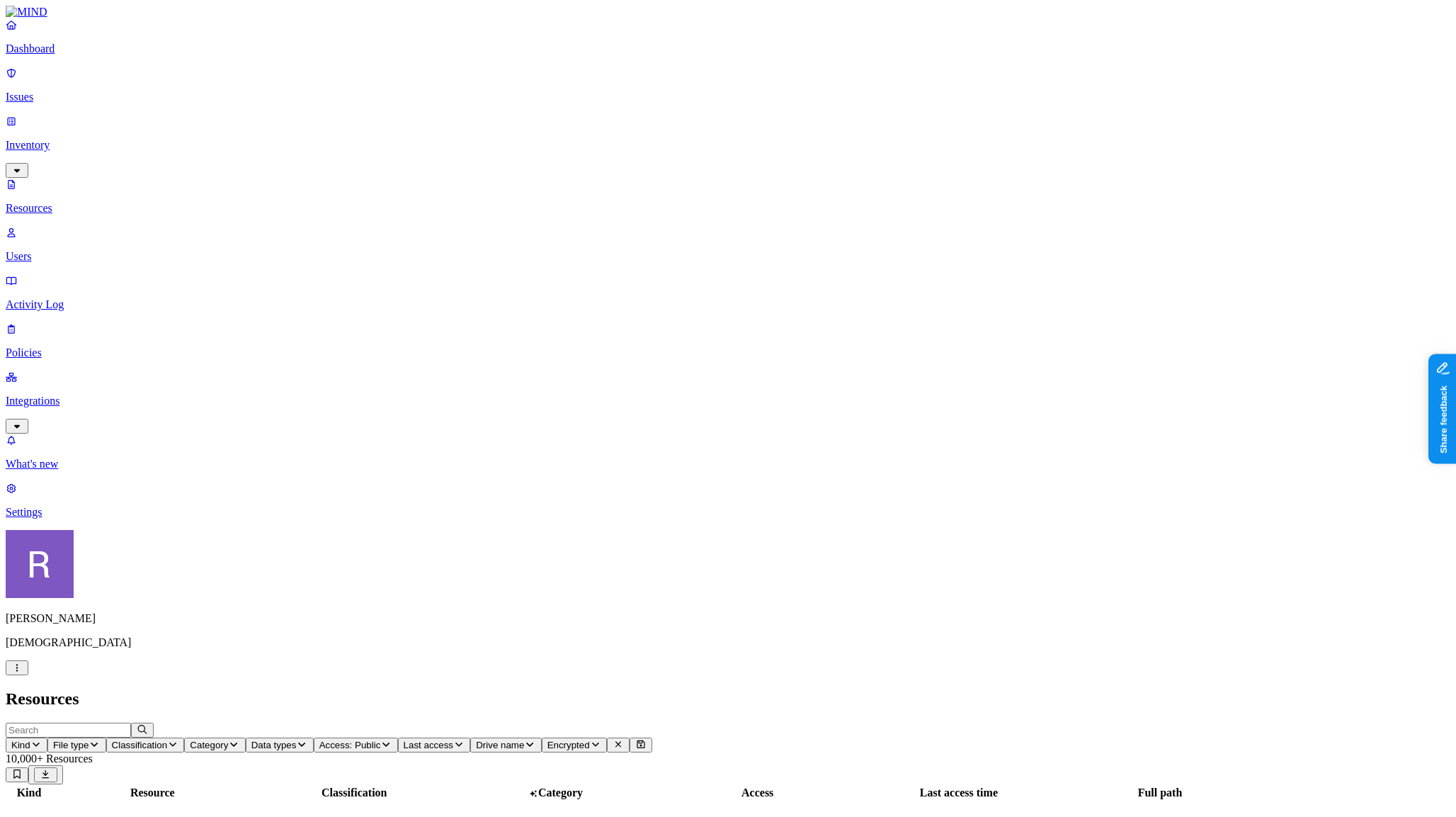
click at [80, 55] on p "Dashboard" at bounding box center [728, 48] width 1445 height 12
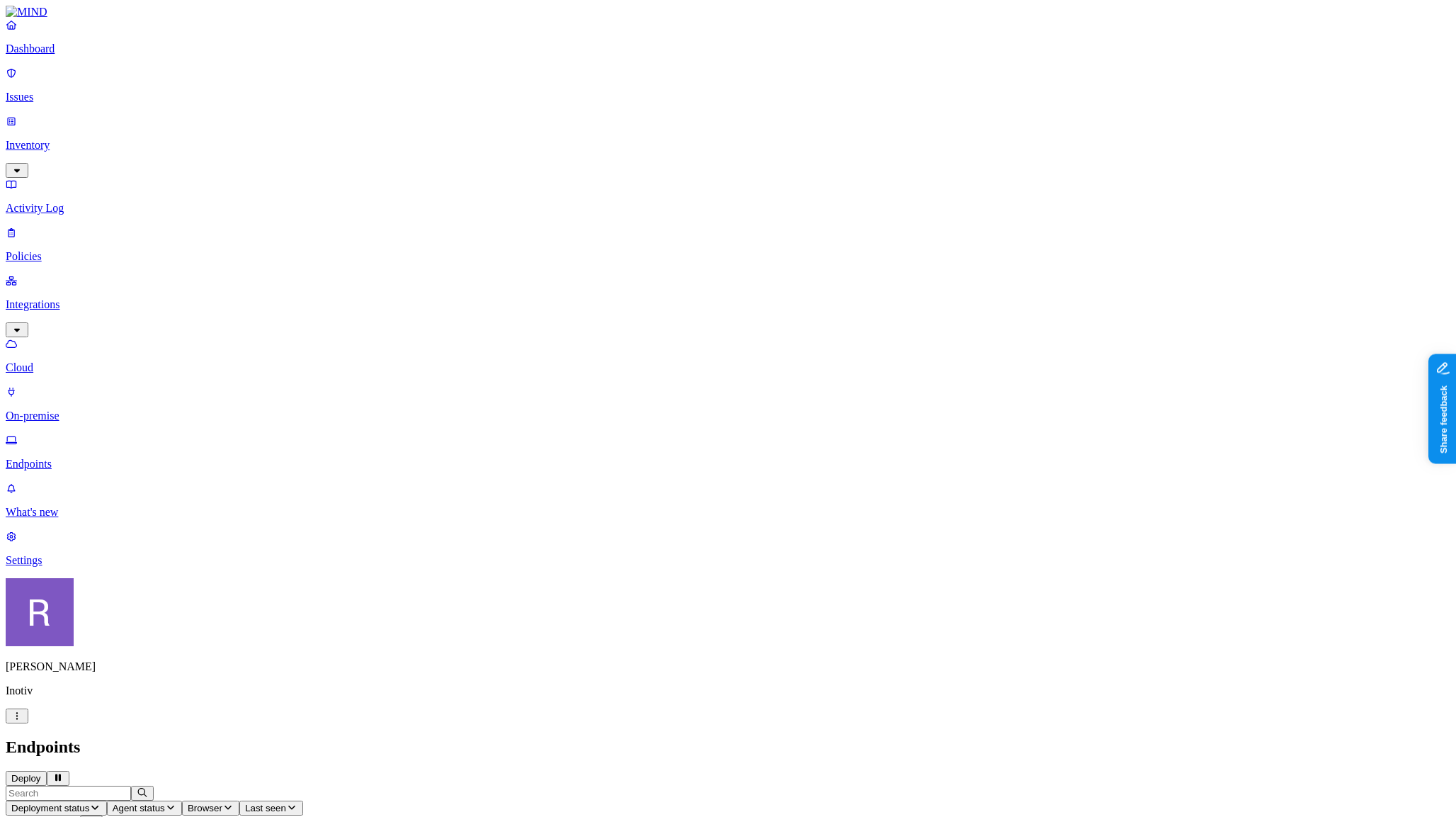
scroll to position [0, 1]
